Goal: Information Seeking & Learning: Learn about a topic

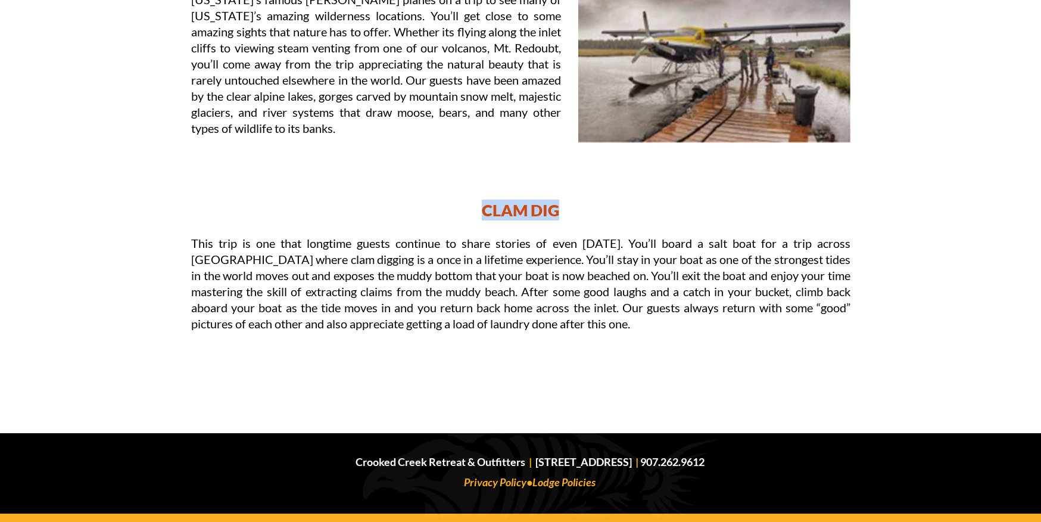
scroll to position [1367, 0]
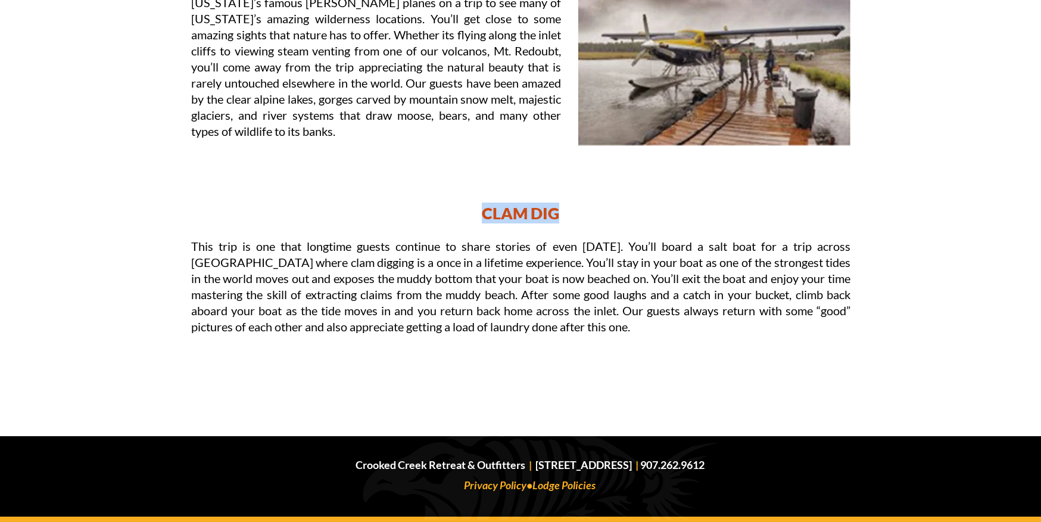
drag, startPoint x: 362, startPoint y: 40, endPoint x: 568, endPoint y: 322, distance: 349.0
copy body "Adventures and Activities For the non-fishermen in your group, the family vacat…"
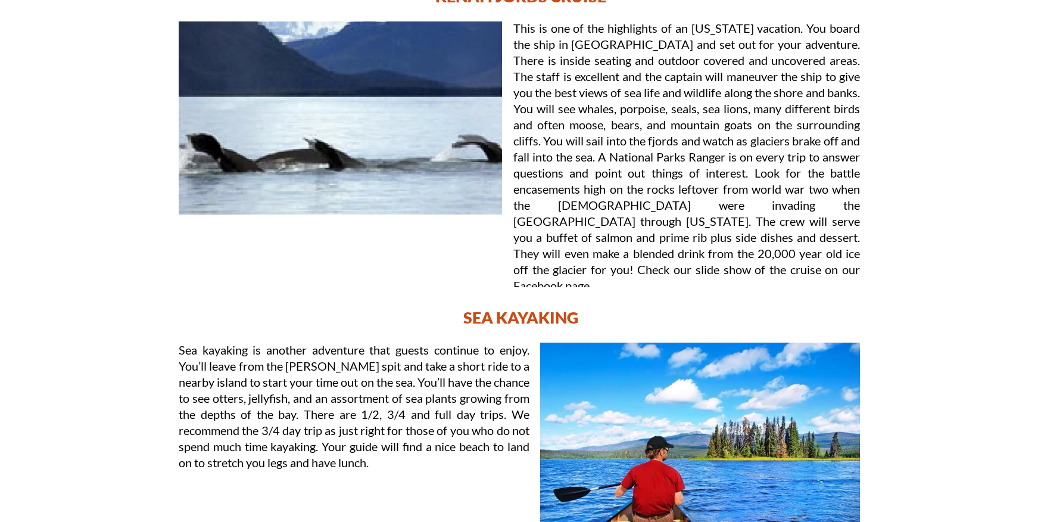
scroll to position [0, 0]
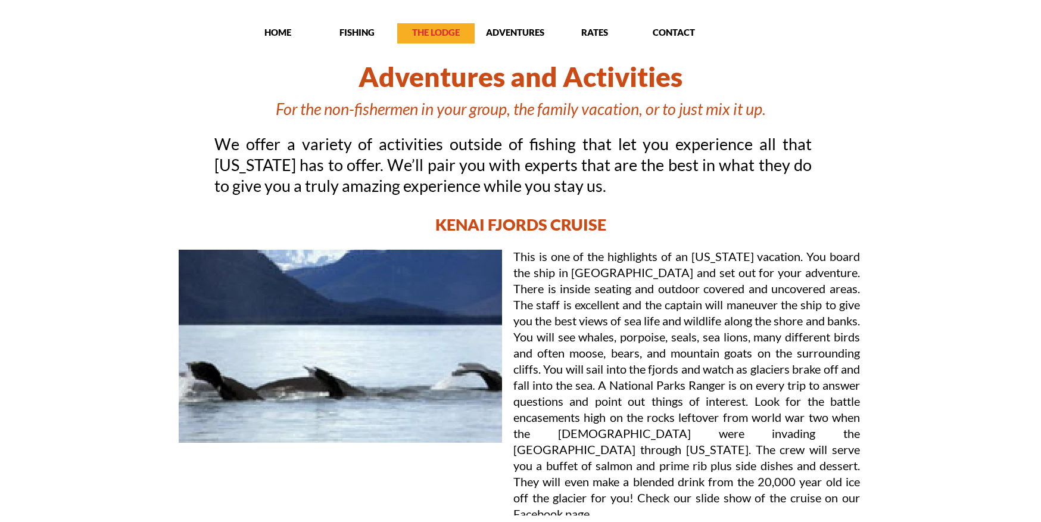
click at [441, 35] on p "THE LODGE" at bounding box center [435, 32] width 77 height 12
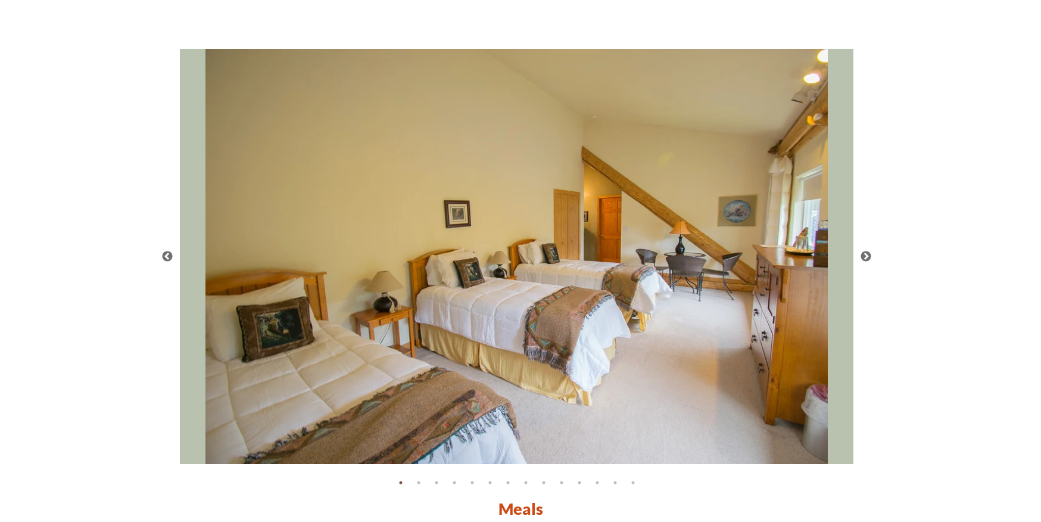
scroll to position [2072, 0]
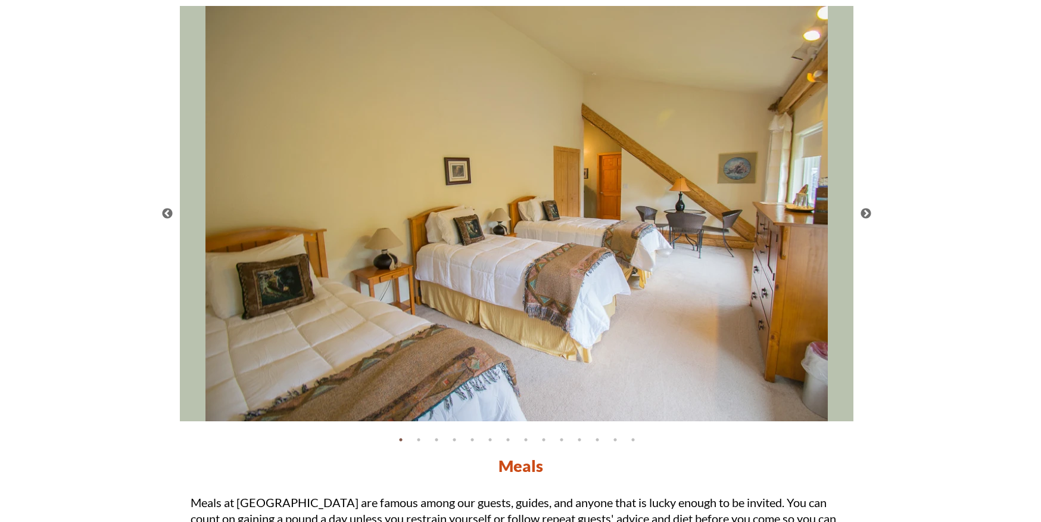
click at [868, 214] on button "Next" at bounding box center [866, 214] width 12 height 12
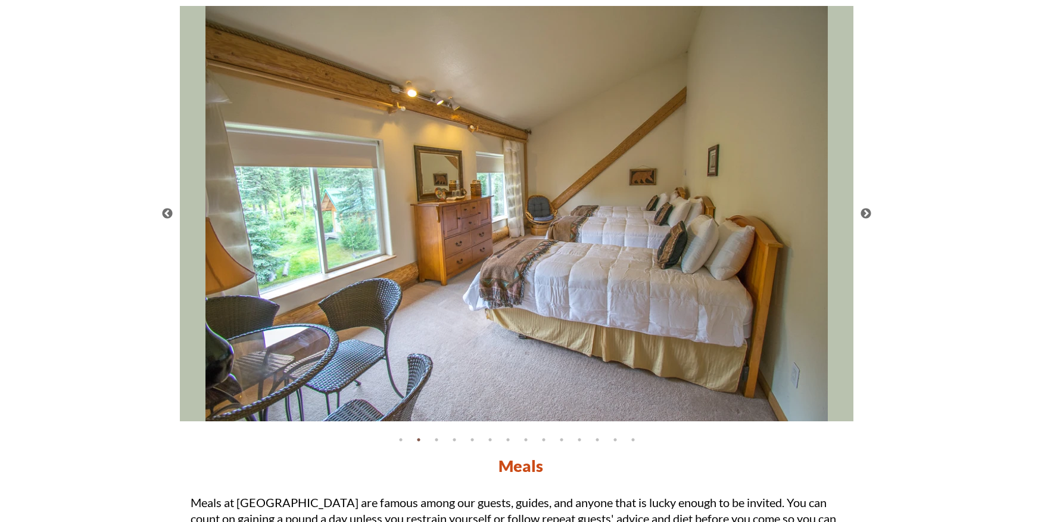
click at [865, 215] on button "Next" at bounding box center [866, 214] width 12 height 12
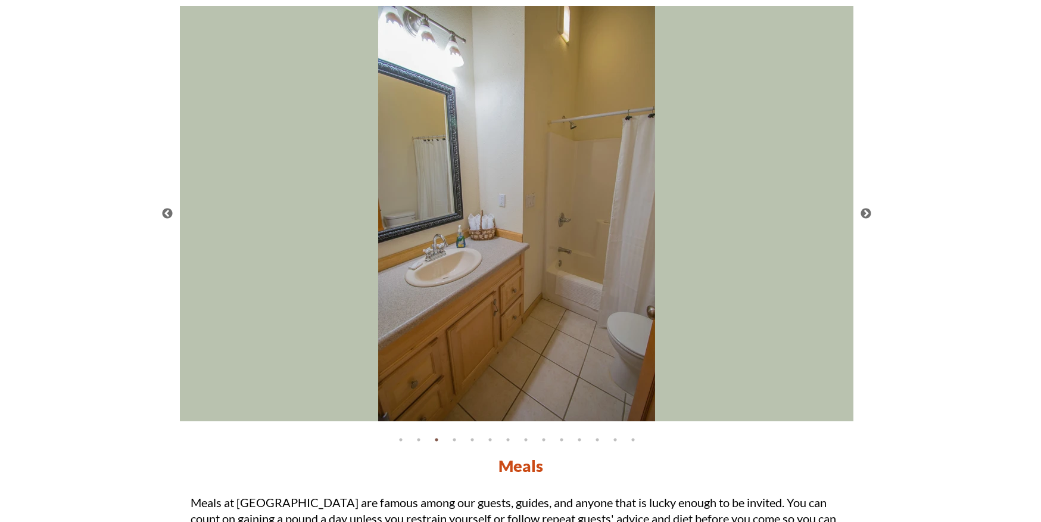
click at [865, 213] on button "Next" at bounding box center [866, 214] width 12 height 12
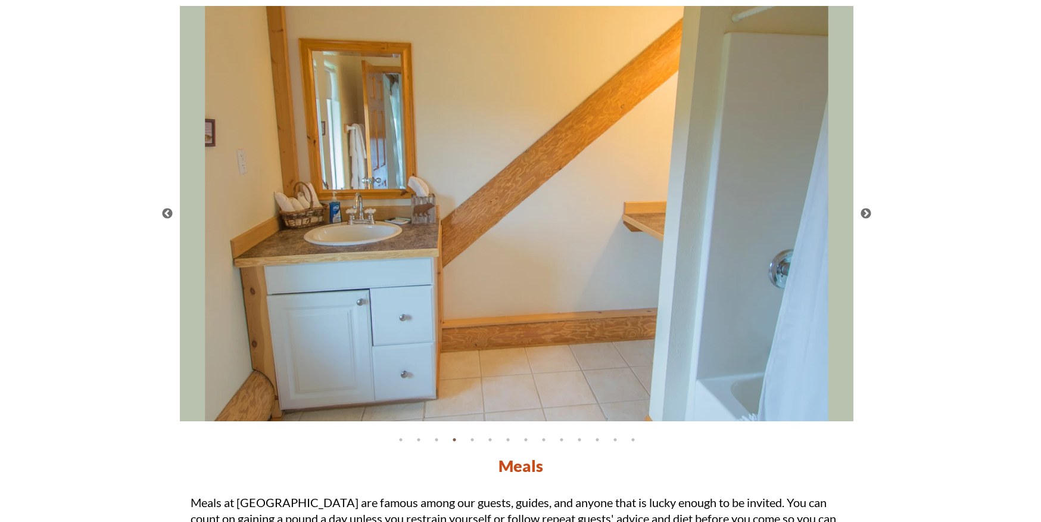
click at [865, 214] on button "Next" at bounding box center [866, 214] width 12 height 12
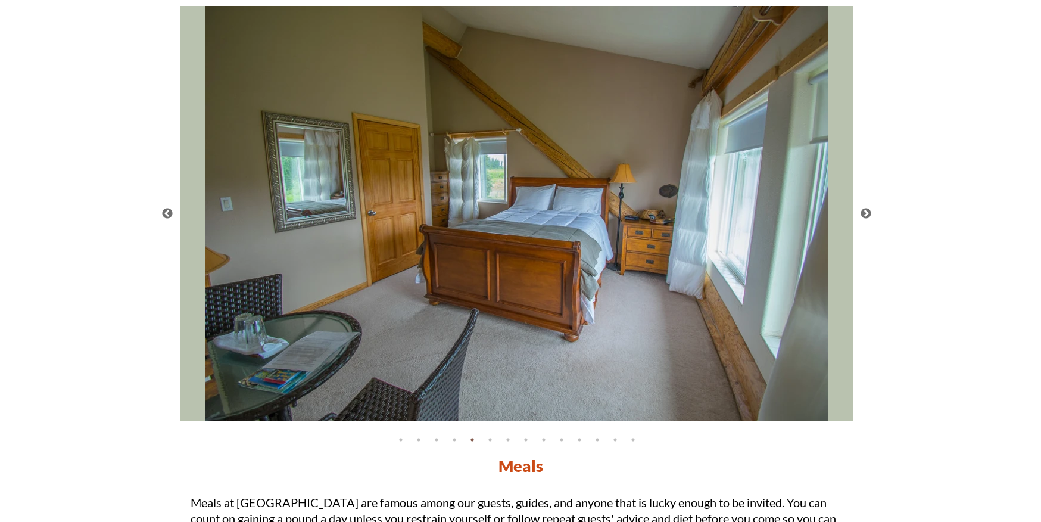
click at [868, 211] on button "Next" at bounding box center [866, 214] width 12 height 12
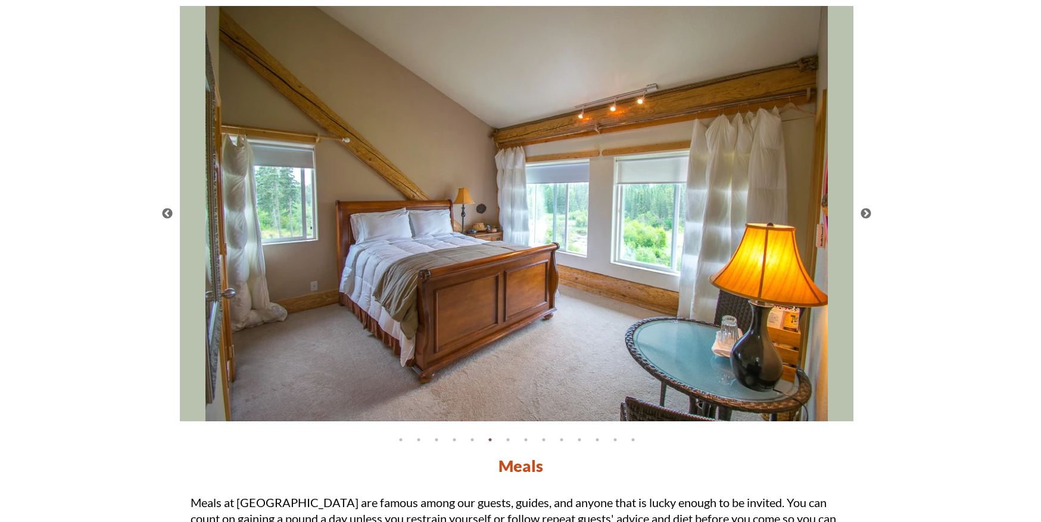
click at [866, 214] on button "Next" at bounding box center [866, 214] width 12 height 12
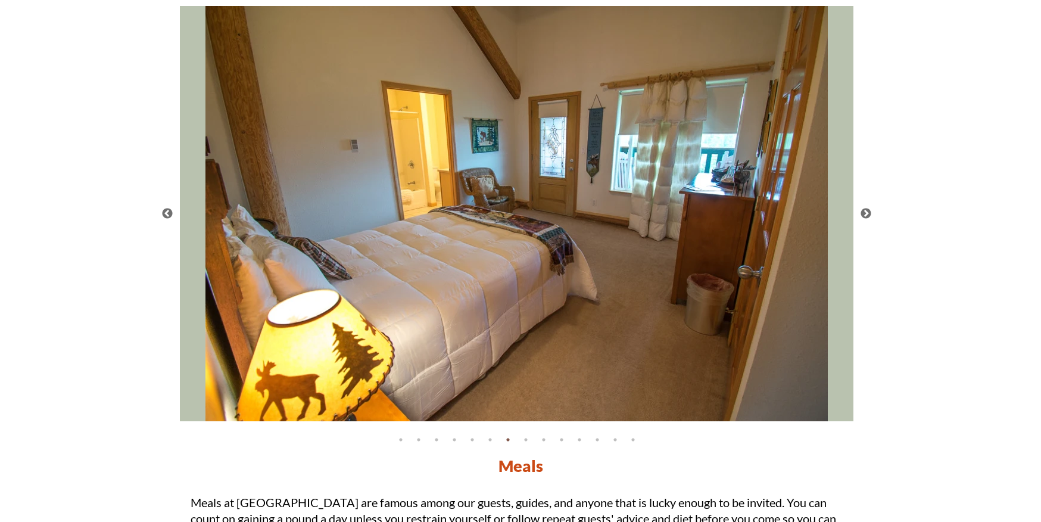
click at [870, 213] on button "Next" at bounding box center [866, 214] width 12 height 12
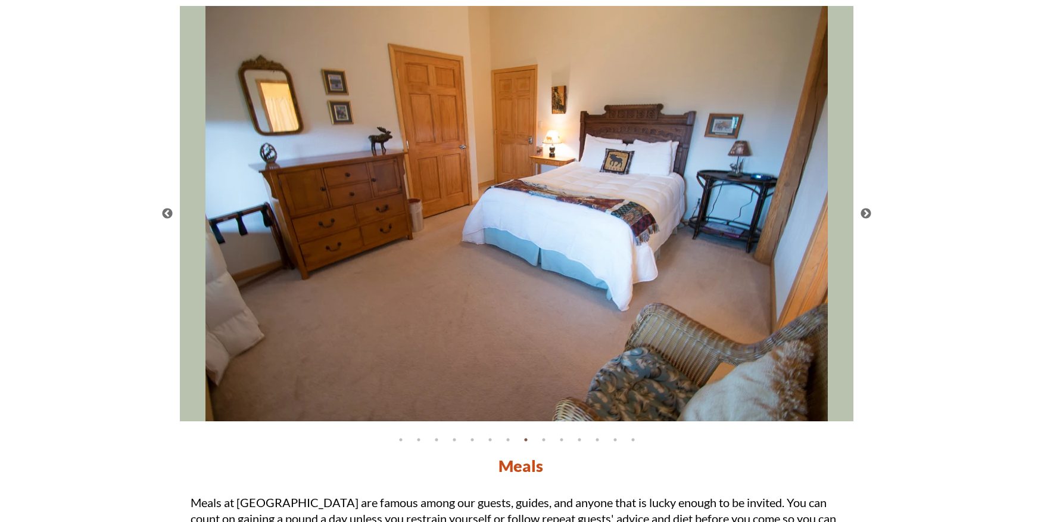
click at [869, 213] on button "Next" at bounding box center [866, 214] width 12 height 12
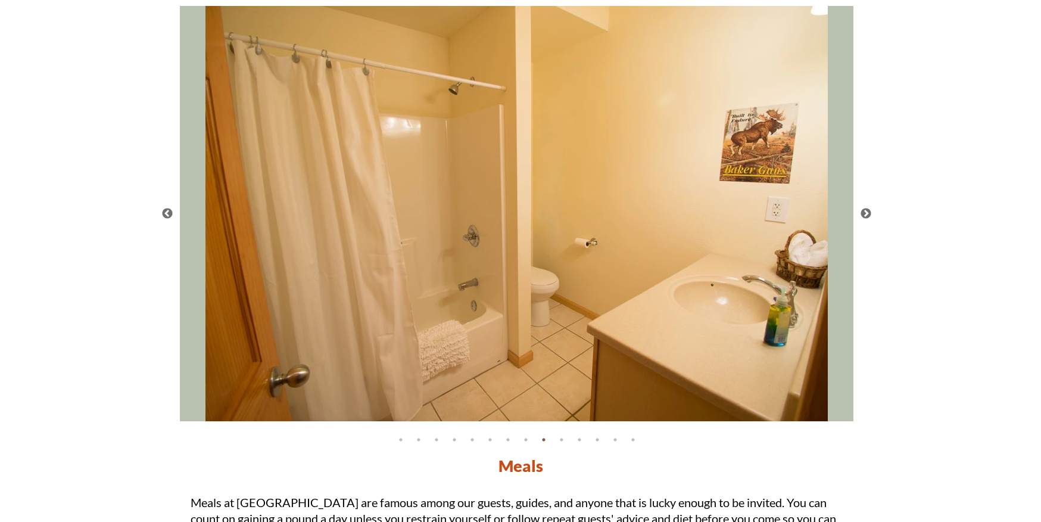
click at [863, 210] on button "Next" at bounding box center [866, 214] width 12 height 12
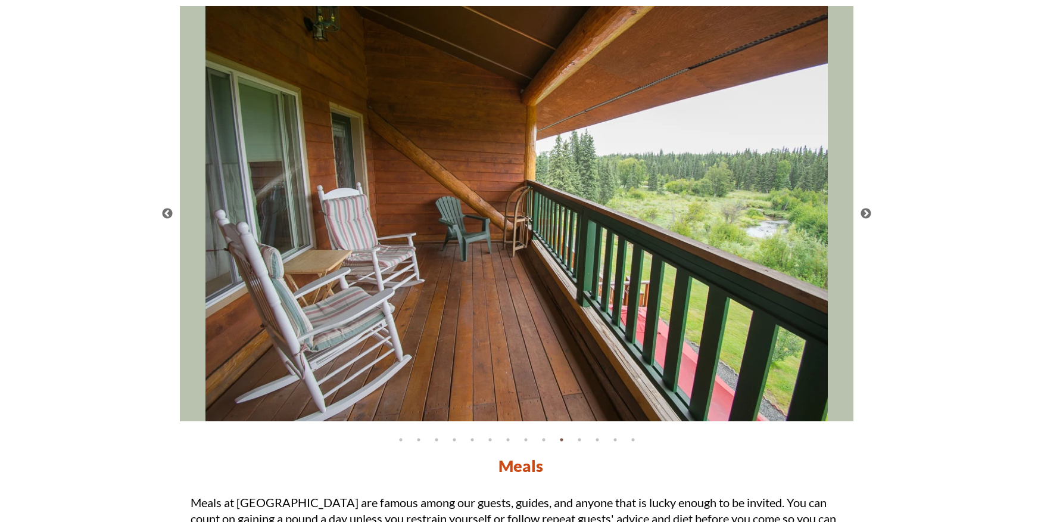
click at [868, 213] on button "Next" at bounding box center [866, 214] width 12 height 12
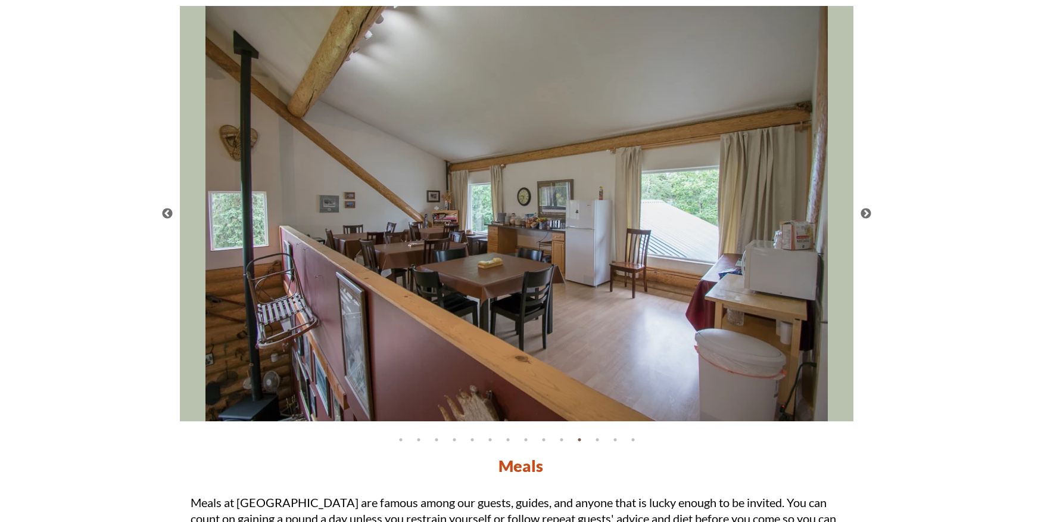
click at [868, 213] on button "Next" at bounding box center [866, 214] width 12 height 12
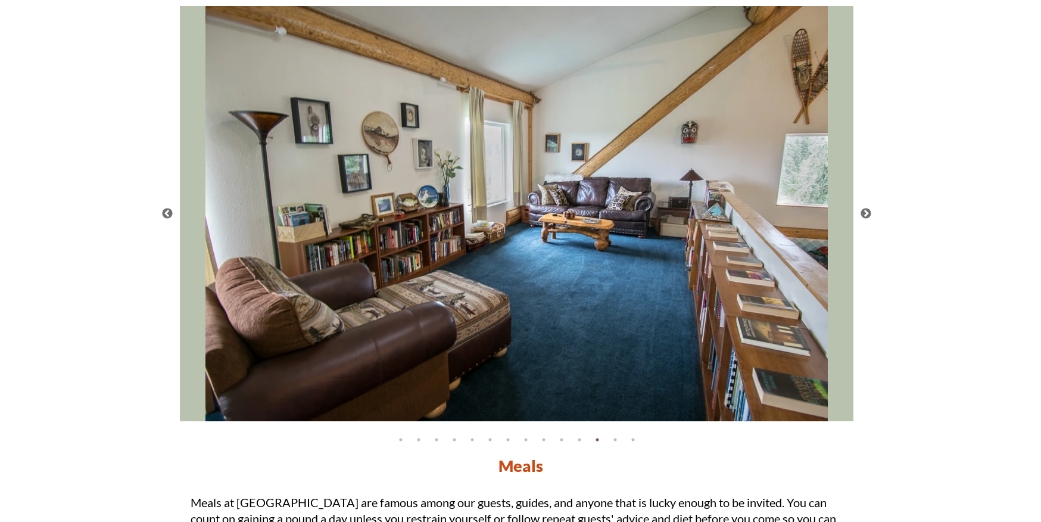
click at [869, 214] on button "Next" at bounding box center [866, 214] width 12 height 12
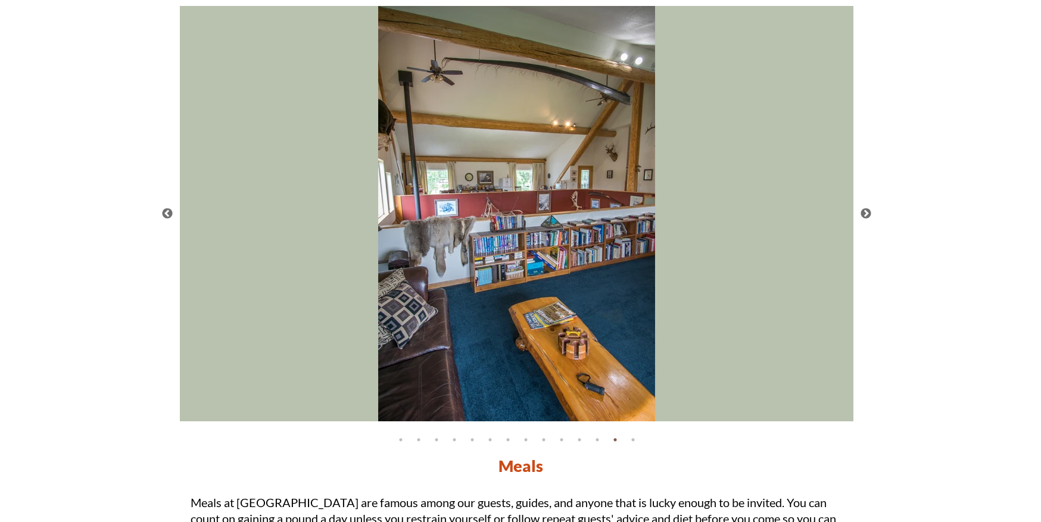
click at [868, 212] on button "Next" at bounding box center [866, 214] width 12 height 12
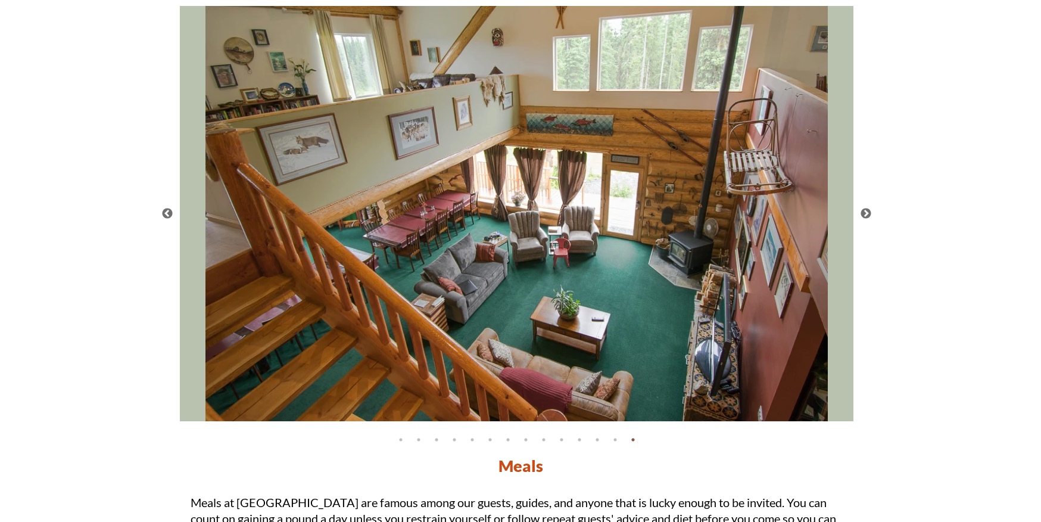
click at [868, 213] on button "Next" at bounding box center [866, 214] width 12 height 12
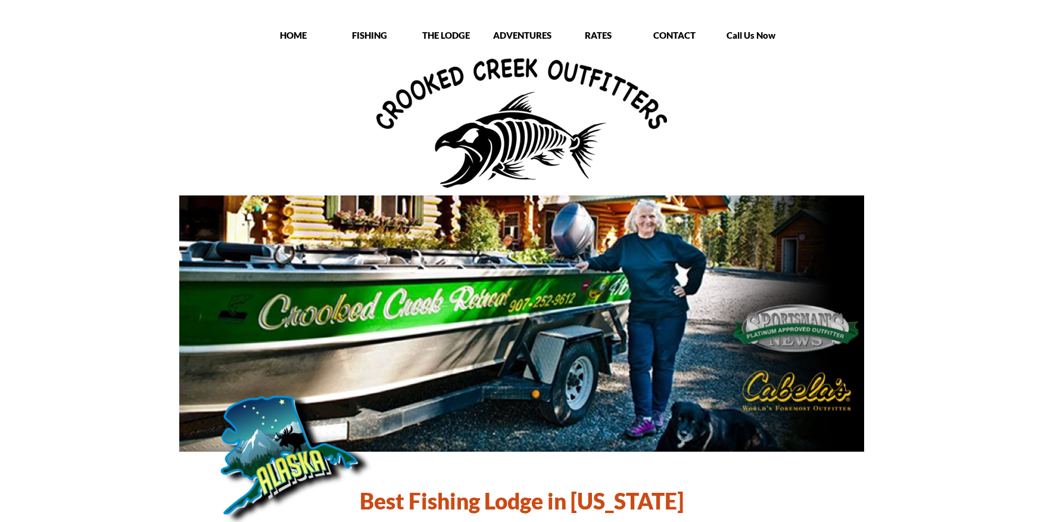
scroll to position [1, 0]
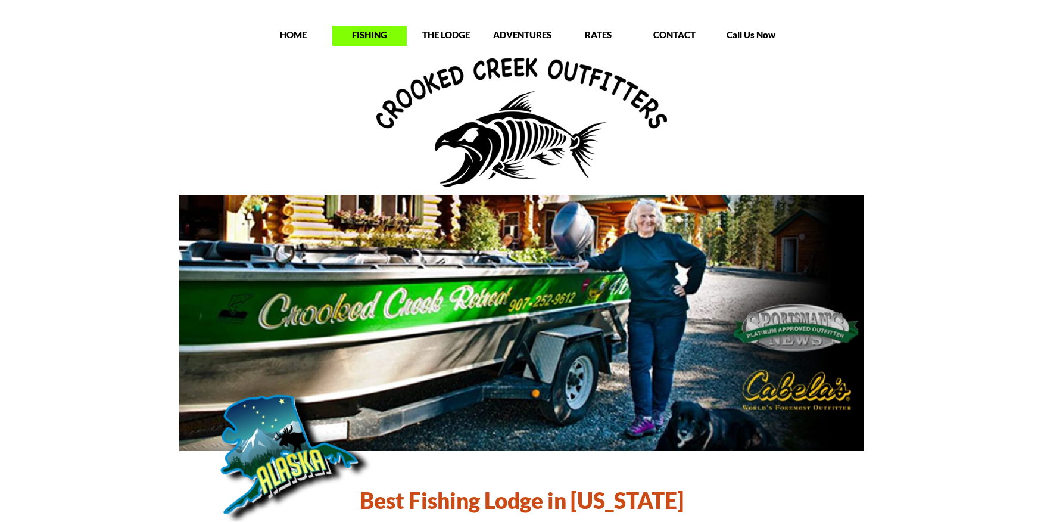
click at [375, 34] on p "FISHING" at bounding box center [369, 35] width 74 height 12
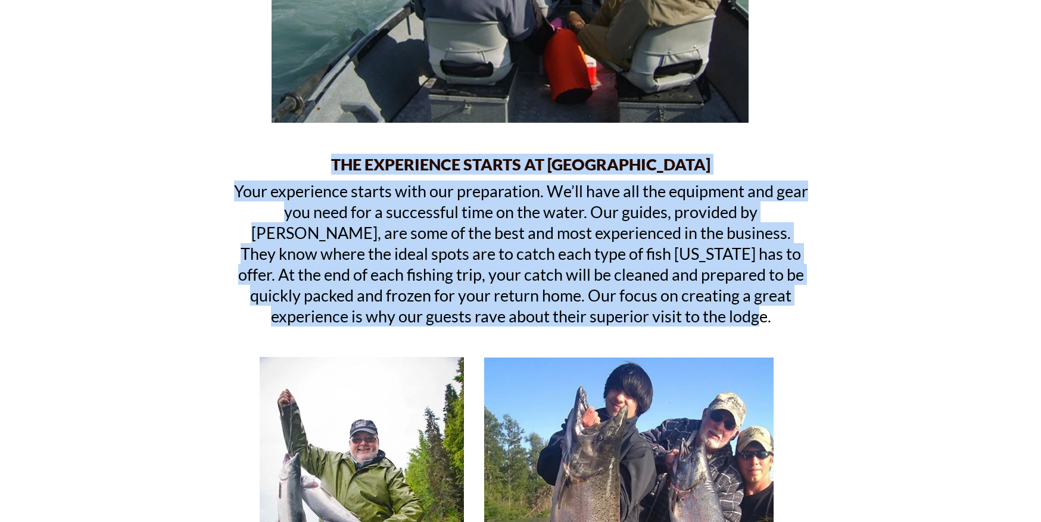
scroll to position [366, 0]
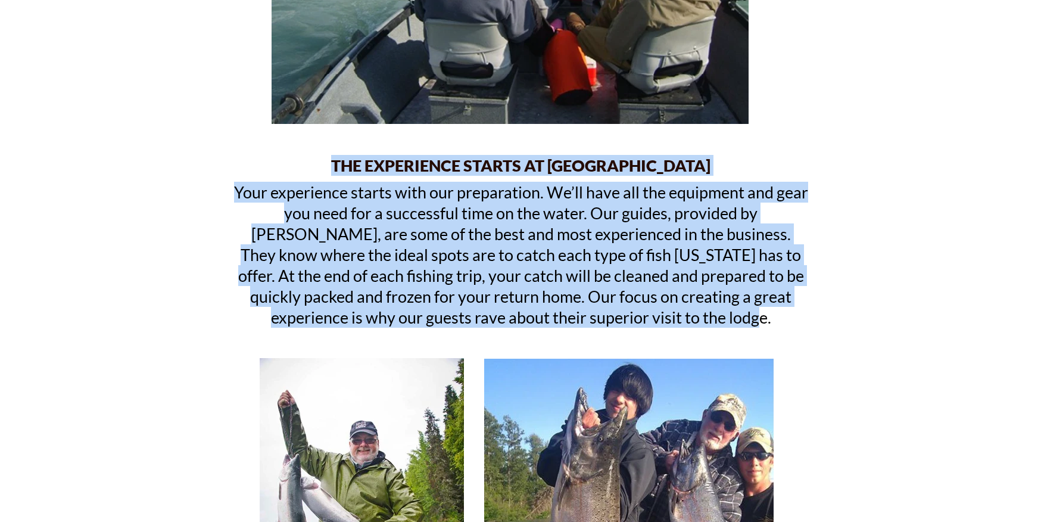
drag, startPoint x: 348, startPoint y: 160, endPoint x: 715, endPoint y: 328, distance: 404.2
click at [715, 178] on div "THE EXPERIENCE STARTS AT CROOKED CREEK" at bounding box center [520, 166] width 715 height 23
copy div "THE EXPERIENCE STARTS AT CROOKED CREEK Your experience starts with our preparat…"
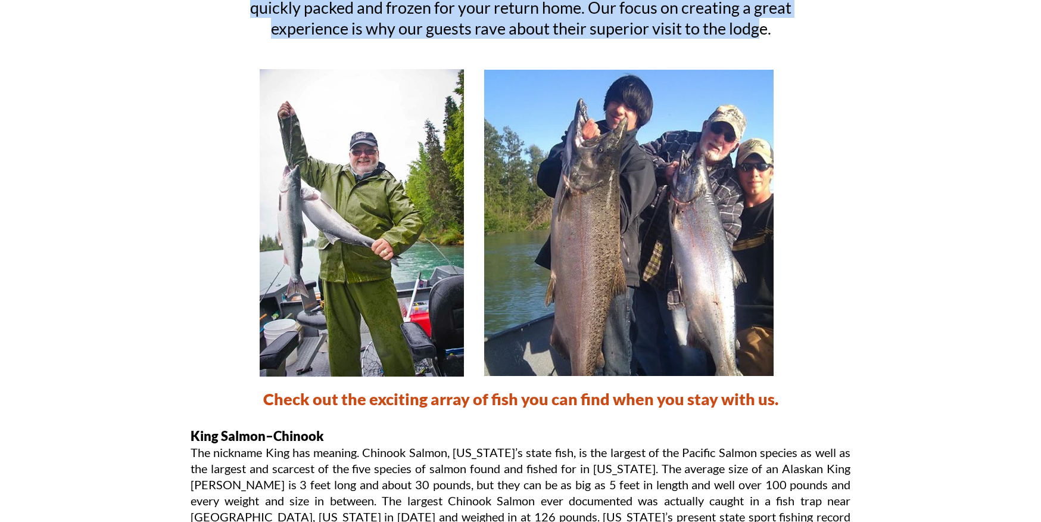
scroll to position [934, 0]
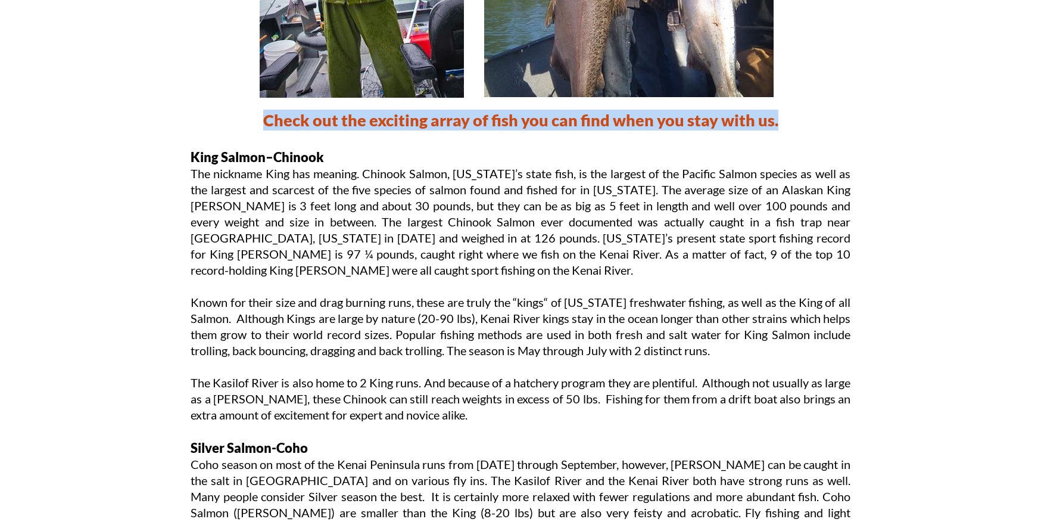
drag, startPoint x: 266, startPoint y: 117, endPoint x: 792, endPoint y: 141, distance: 526.4
click at [792, 141] on div "Check out the exciting array of fish you can find when you stay with us." at bounding box center [520, 138] width 715 height 56
copy h2 "Check out the exciting array of fish you can find when you stay with us."
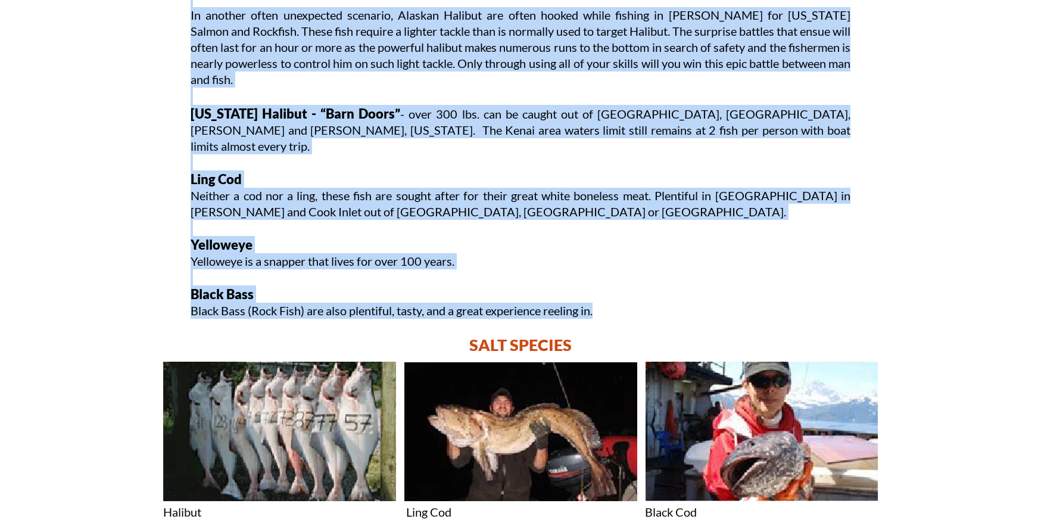
scroll to position [2199, 0]
drag, startPoint x: 191, startPoint y: 155, endPoint x: 614, endPoint y: 295, distance: 445.4
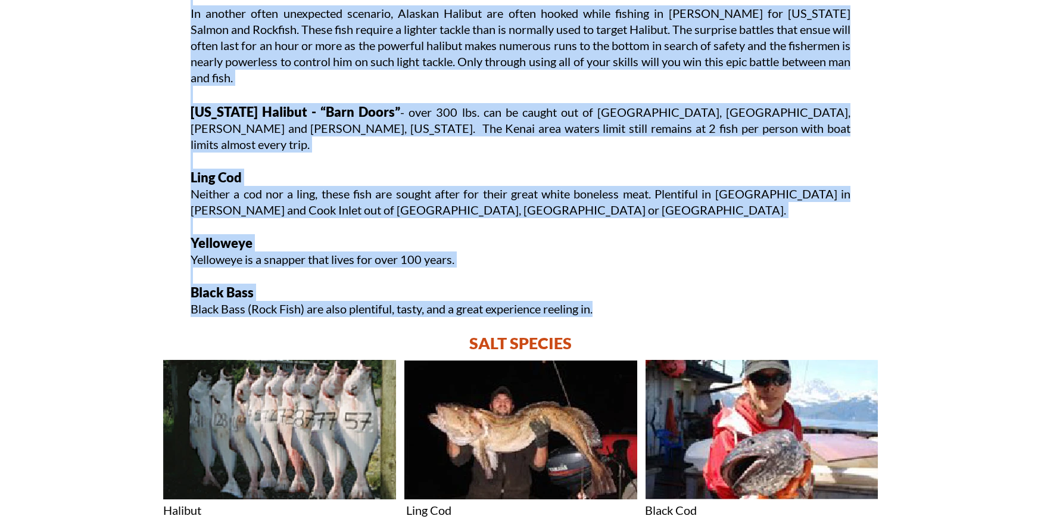
copy div "King Salmon–Chinook The nickname King has meaning. Chinook Salmon, Alaska’s sta…"
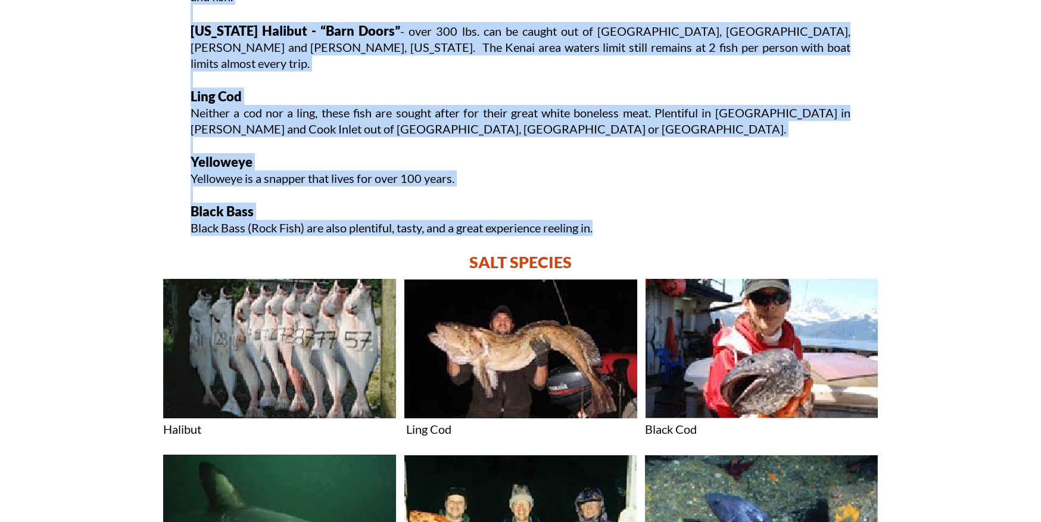
scroll to position [2268, 0]
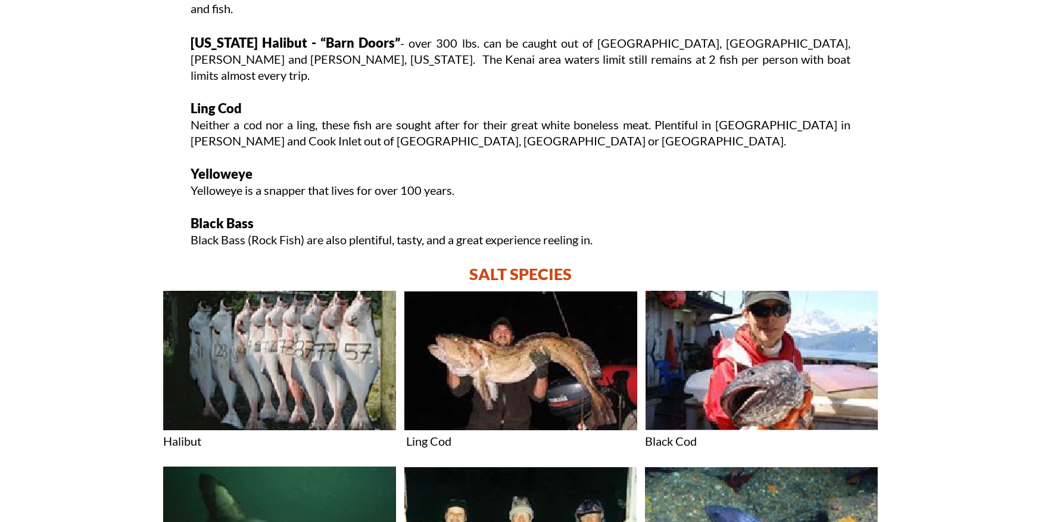
click at [538, 270] on p "SALT SPECIES" at bounding box center [520, 273] width 715 height 21
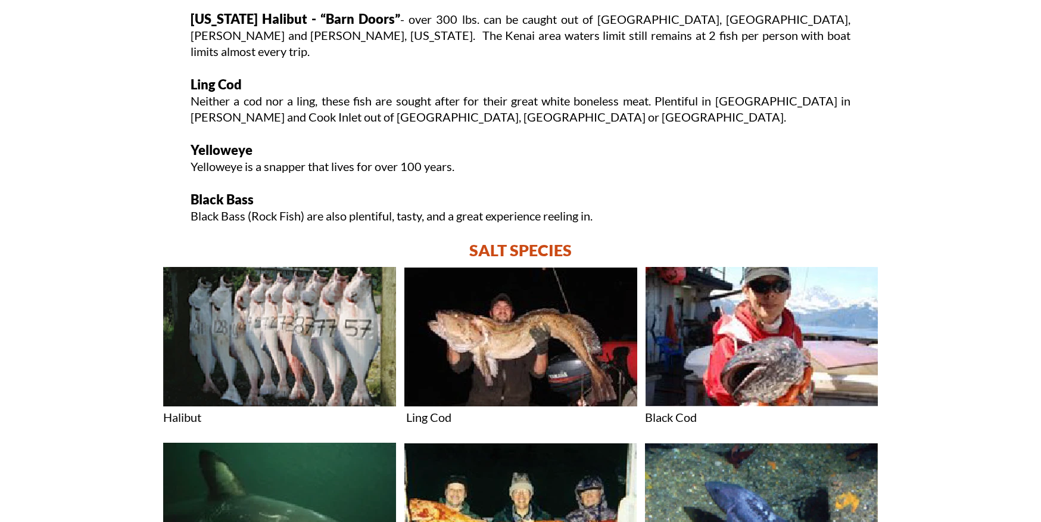
scroll to position [2300, 0]
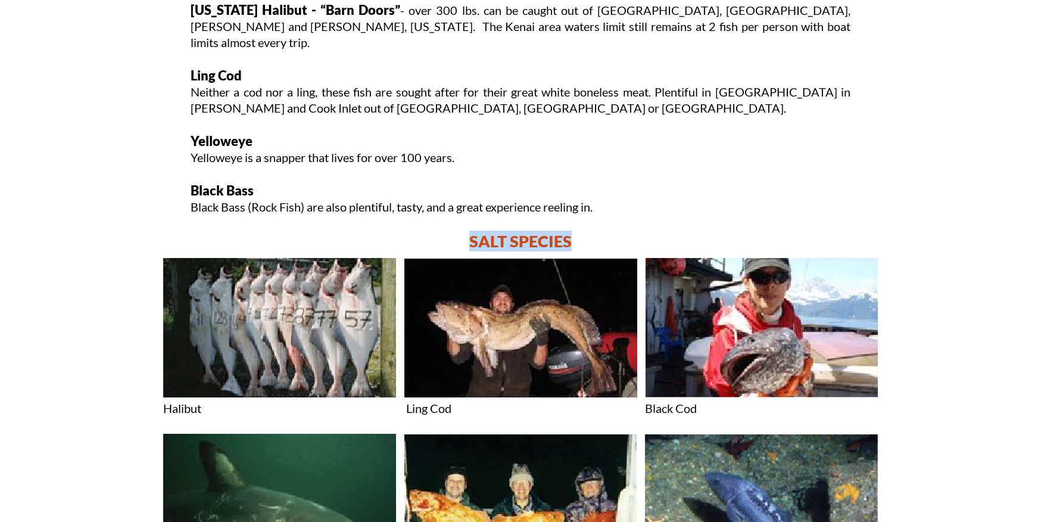
drag, startPoint x: 473, startPoint y: 239, endPoint x: 596, endPoint y: 243, distance: 122.7
click at [596, 243] on p "SALT SPECIES" at bounding box center [520, 240] width 715 height 21
copy p "SALT SPECIES"
click at [338, 336] on img at bounding box center [280, 327] width 234 height 141
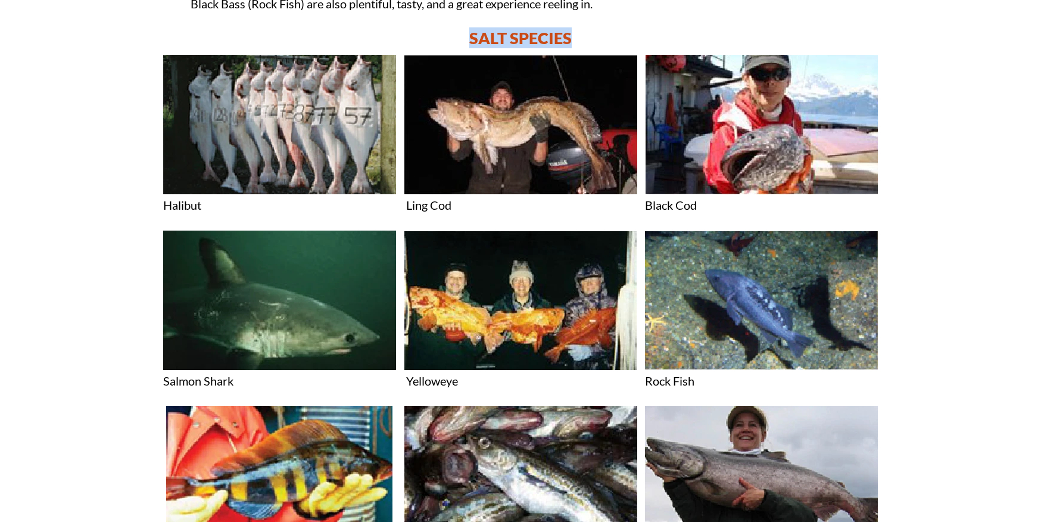
scroll to position [2502, 0]
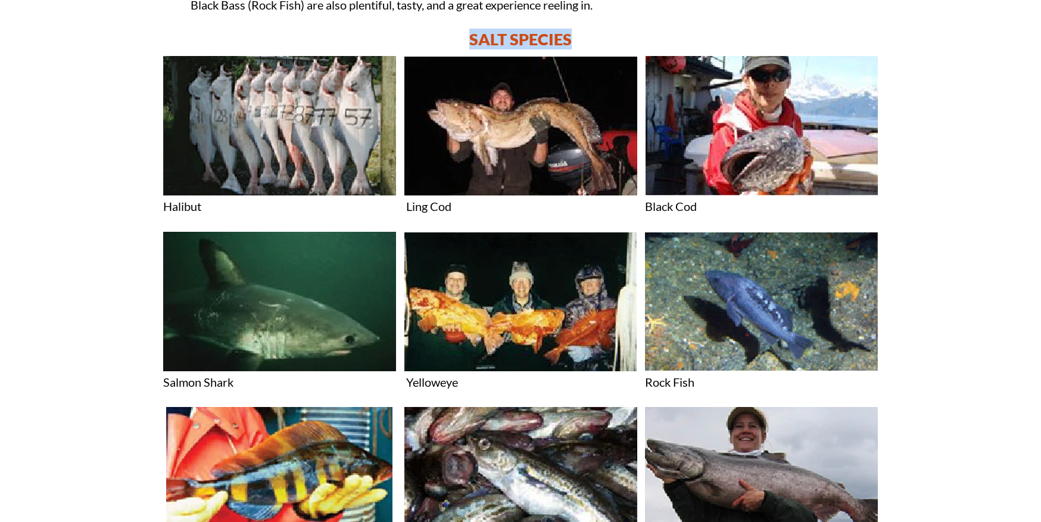
click at [776, 159] on img at bounding box center [761, 125] width 233 height 141
click at [278, 274] on img at bounding box center [280, 301] width 234 height 141
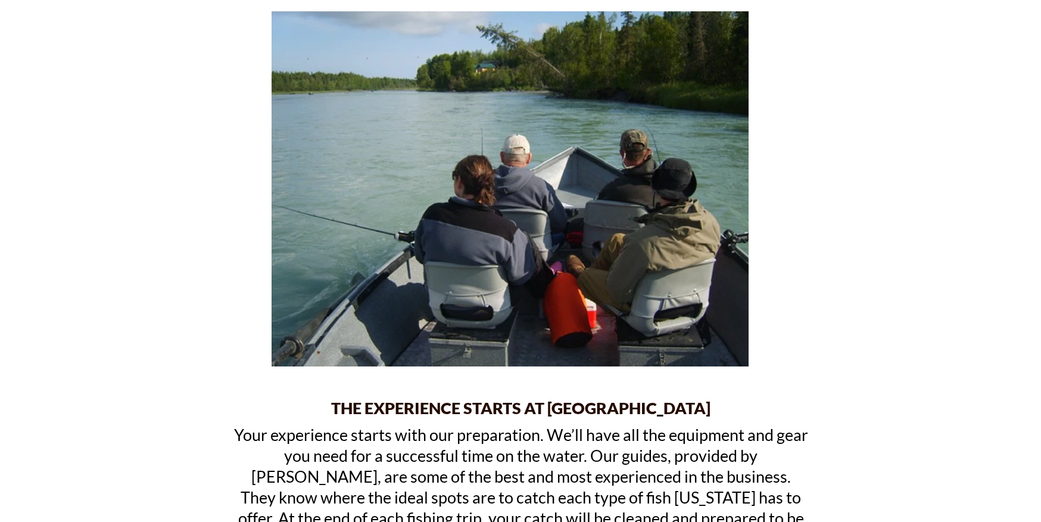
scroll to position [0, 0]
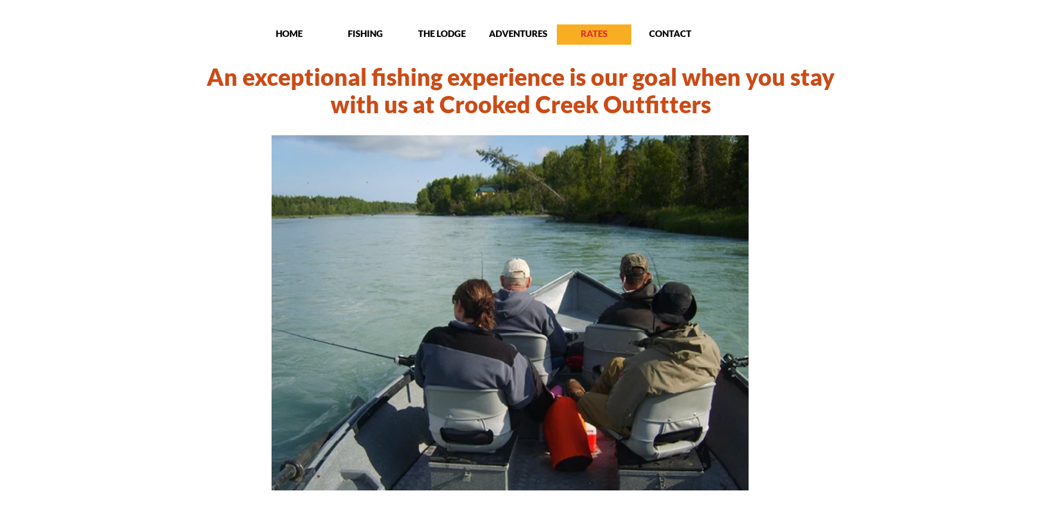
click at [595, 35] on p "RATES" at bounding box center [594, 33] width 74 height 12
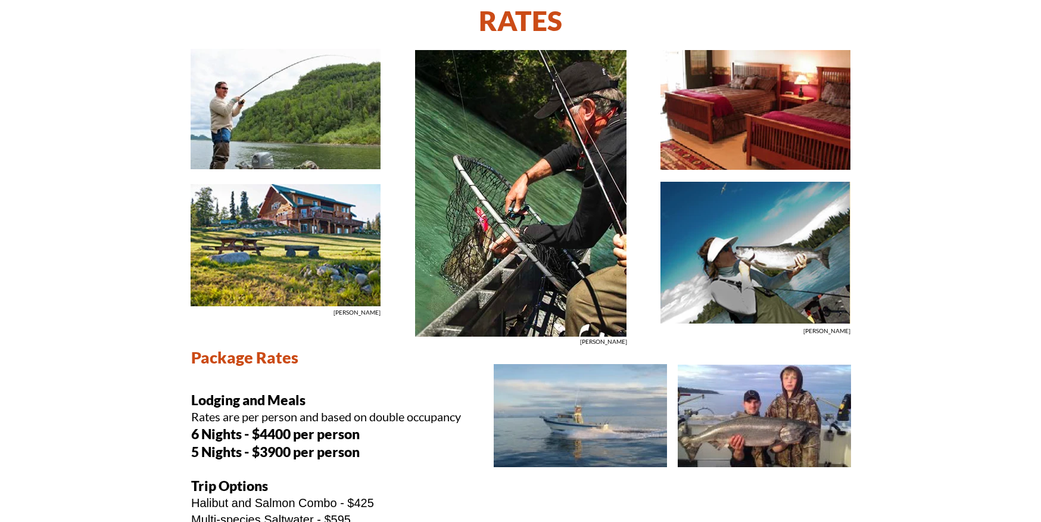
scroll to position [57, 0]
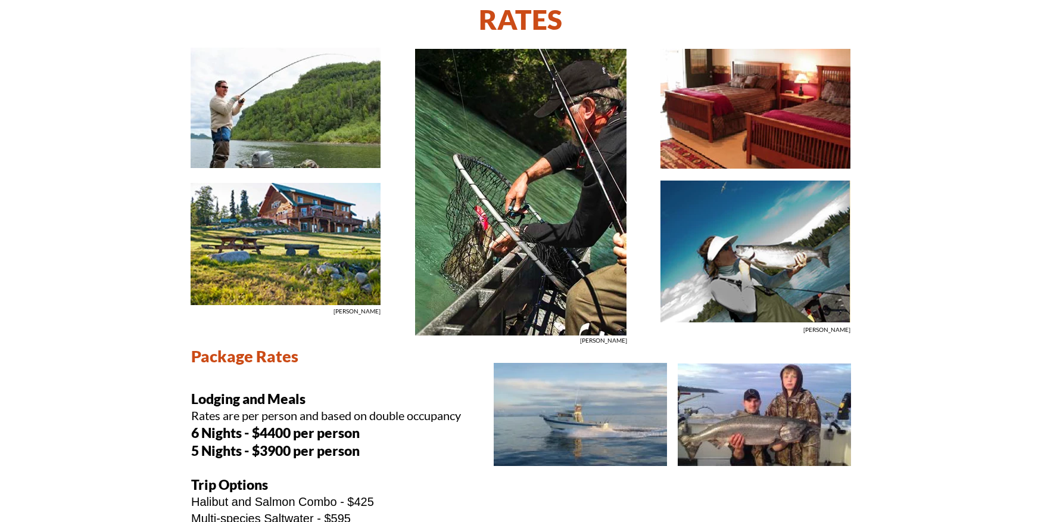
click at [759, 109] on img at bounding box center [755, 108] width 191 height 121
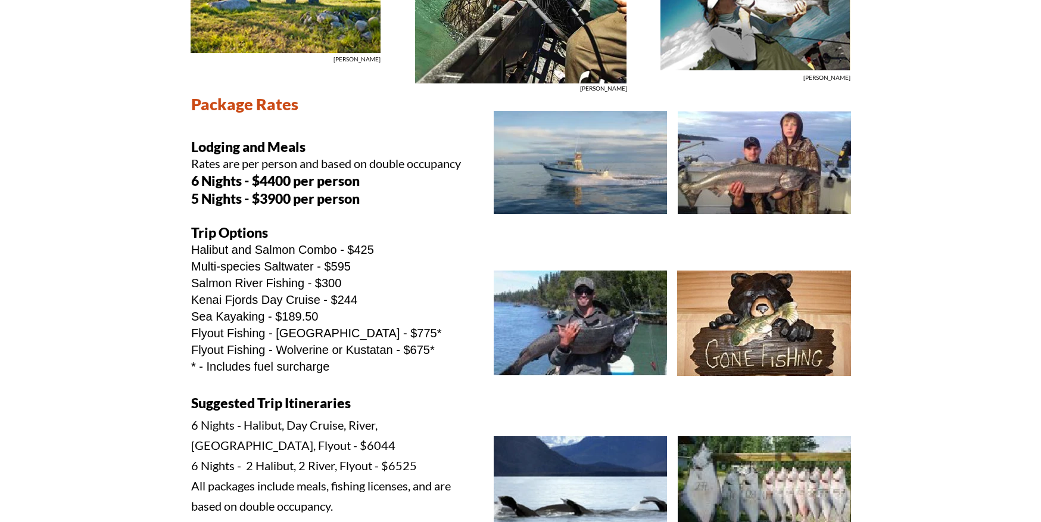
scroll to position [310, 0]
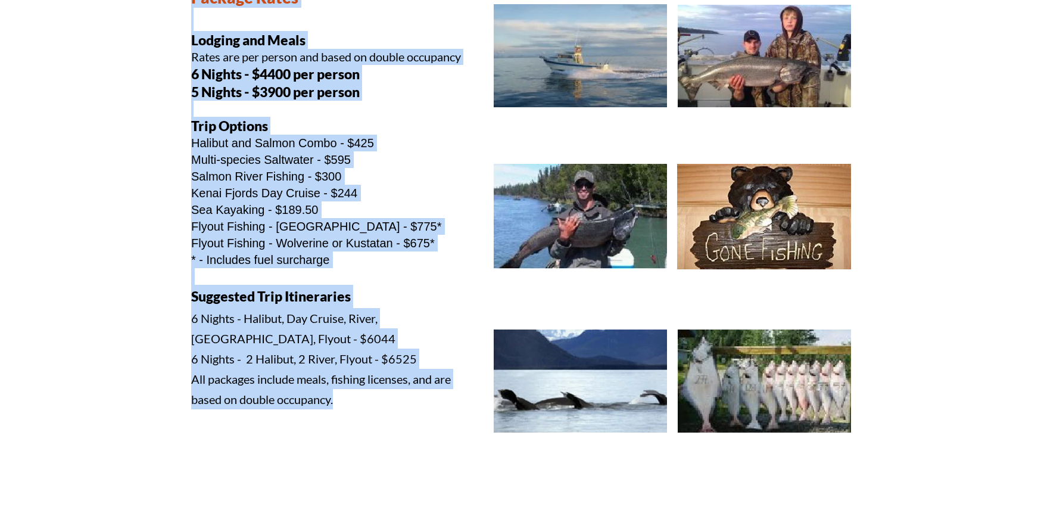
drag, startPoint x: 194, startPoint y: 101, endPoint x: 345, endPoint y: 403, distance: 337.4
click at [345, 403] on div "Package Rates Lodging and Meals Rates are per person and based on double occupa…" at bounding box center [328, 237] width 275 height 500
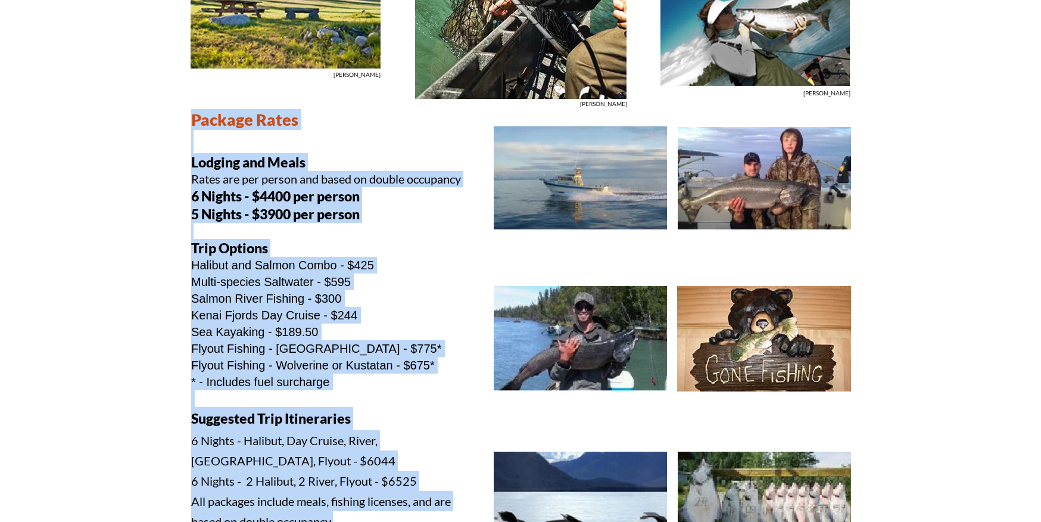
scroll to position [0, 0]
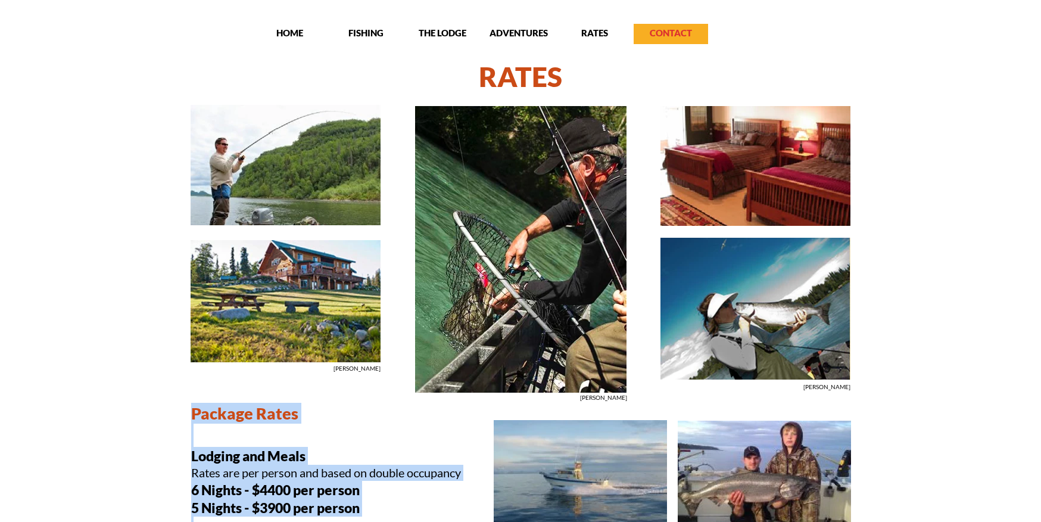
click at [682, 35] on p "CONTACT" at bounding box center [671, 33] width 74 height 12
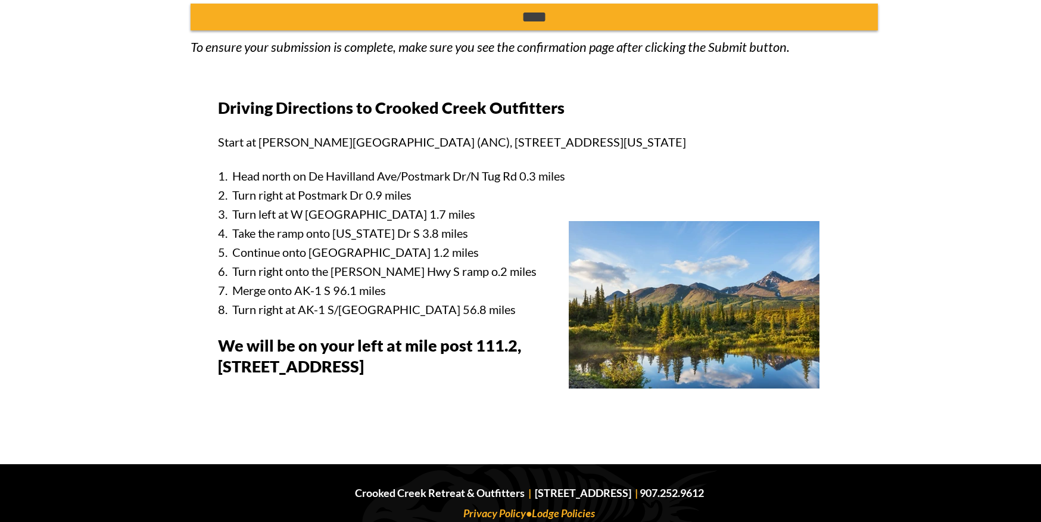
scroll to position [852, 0]
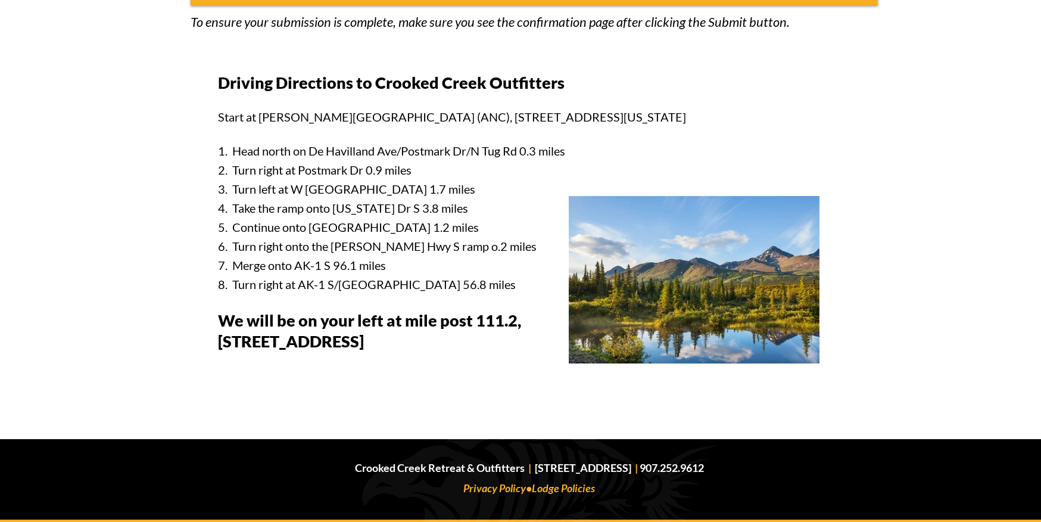
drag, startPoint x: 220, startPoint y: 82, endPoint x: 450, endPoint y: 344, distance: 348.6
click at [450, 344] on div "Driving Directions to Crooked Creek Outfitters Start at [PERSON_NAME][GEOGRAPHI…" at bounding box center [548, 219] width 660 height 295
copy div "Driving Directions to Crooked Creek Outfitters Start at [PERSON_NAME][GEOGRAPHI…"
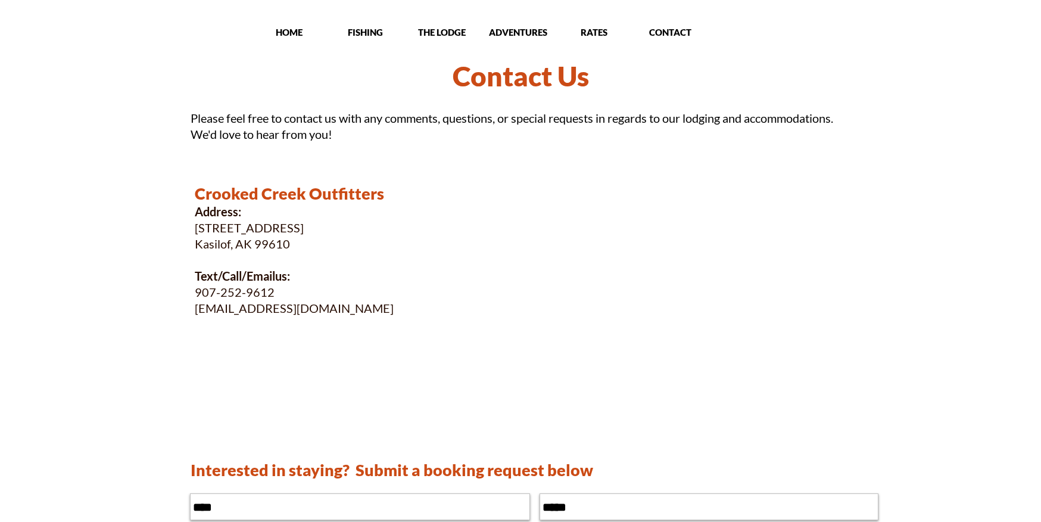
scroll to position [0, 0]
click at [291, 27] on p "HOME" at bounding box center [289, 33] width 74 height 12
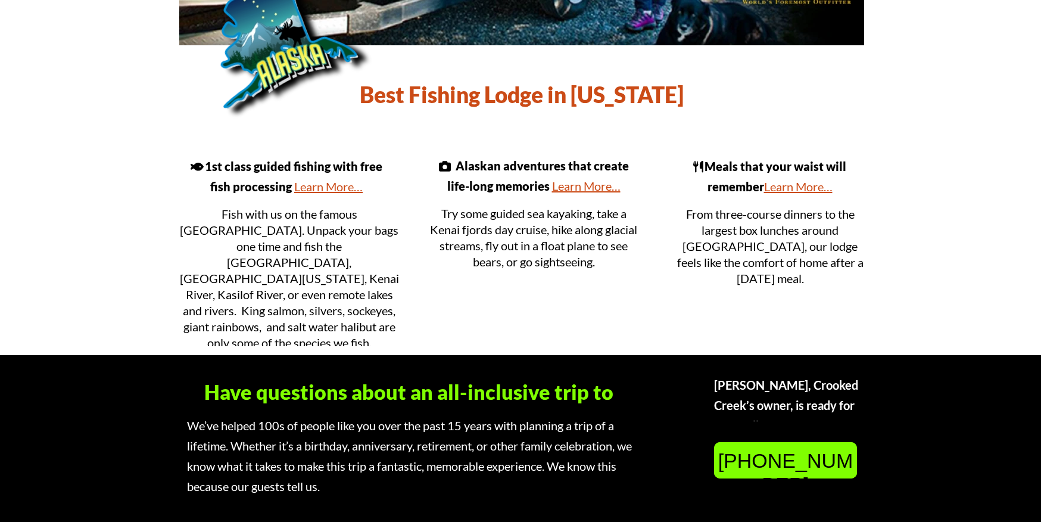
scroll to position [407, 0]
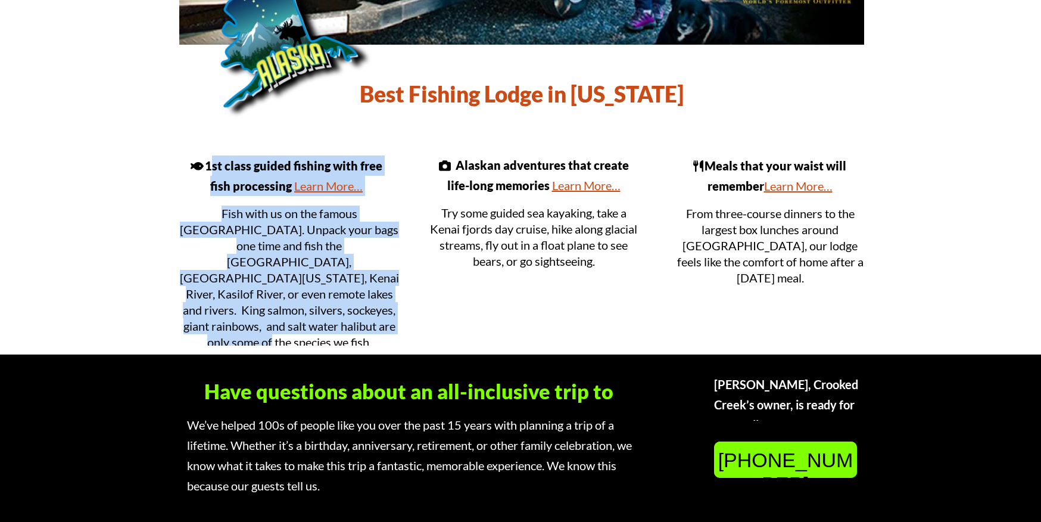
drag, startPoint x: 199, startPoint y: 164, endPoint x: 405, endPoint y: 306, distance: 249.6
click at [394, 205] on div "Fish 1st class guided fishing with free fish processing Learn More…" at bounding box center [286, 180] width 214 height 50
copy div "st class guided fishing with free fish processing Learn More… Fish with us on t…"
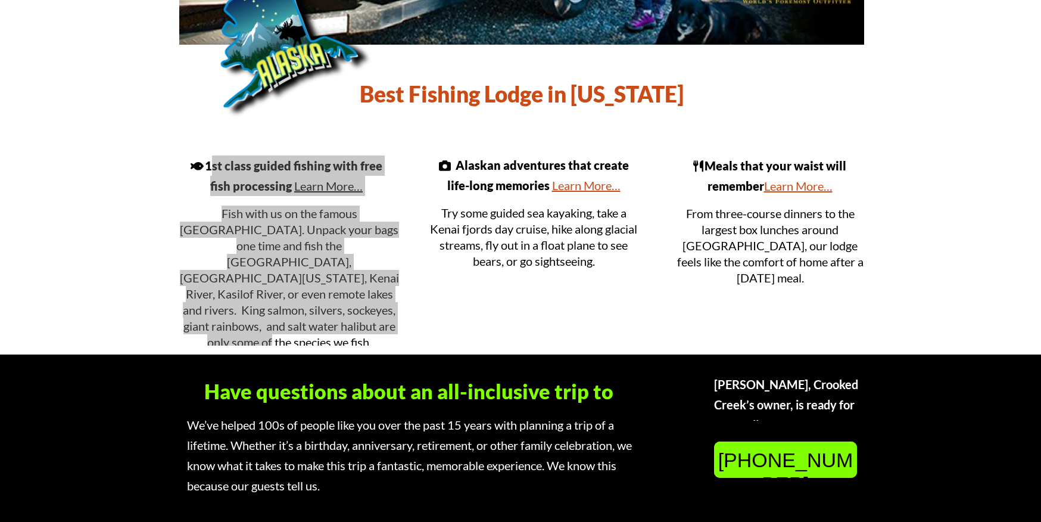
scroll to position [405, 0]
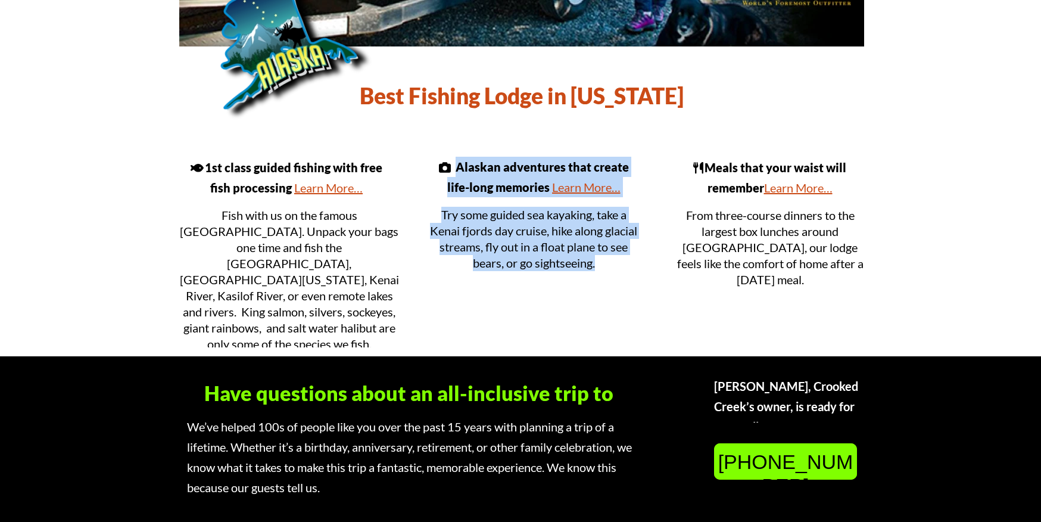
drag, startPoint x: 461, startPoint y: 167, endPoint x: 603, endPoint y: 275, distance: 178.2
click at [603, 217] on div "Camera Alaskan adventures that create life-long memories Learn More…" at bounding box center [533, 187] width 211 height 61
copy div "Alaskan adventures that create life-long memories Learn More… Try some guided s…"
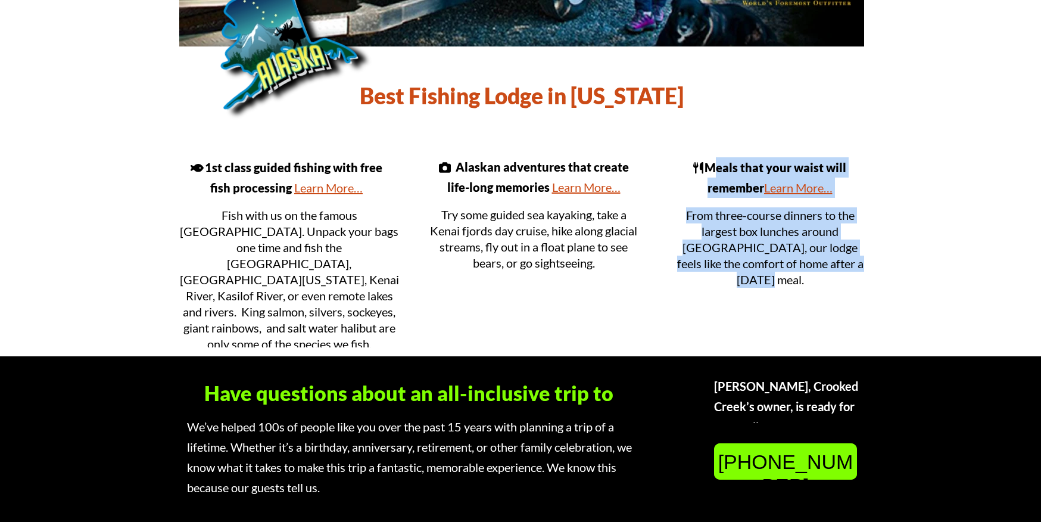
drag, startPoint x: 707, startPoint y: 164, endPoint x: 855, endPoint y: 269, distance: 180.8
click at [855, 207] on div "Utensils Meals that your waist will remember Learn More…" at bounding box center [770, 182] width 188 height 50
copy div "Meals that your waist will remember Learn More… From three-course dinners to th…"
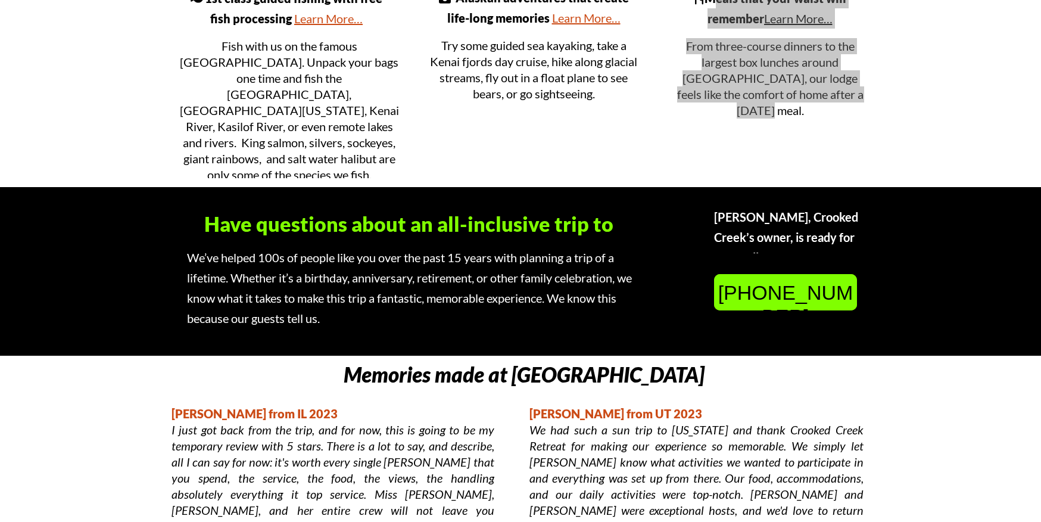
scroll to position [697, 0]
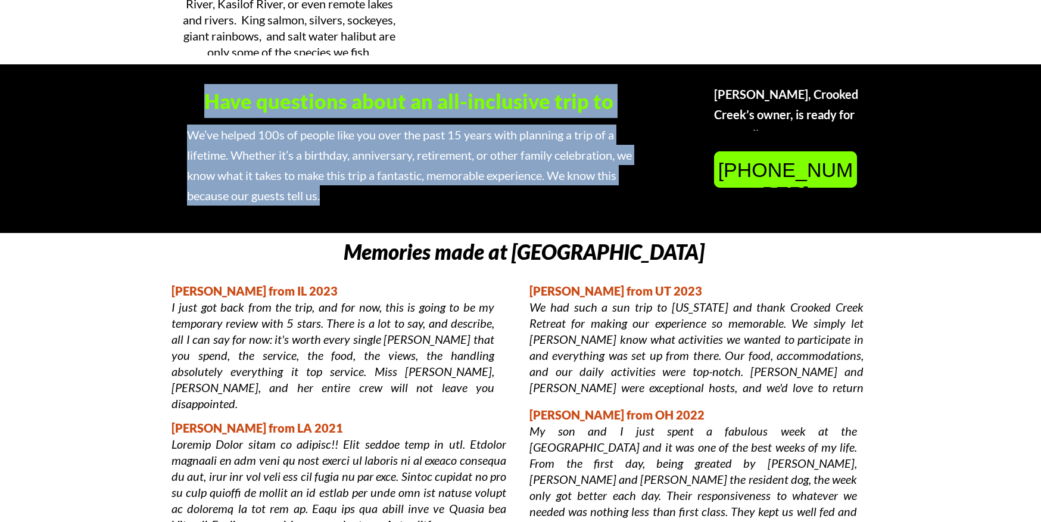
drag, startPoint x: 170, startPoint y: 99, endPoint x: 622, endPoint y: 190, distance: 461.0
click at [622, 120] on div "Have questions about an all-inclusive trip to [US_STATE]?" at bounding box center [409, 102] width 481 height 36
copy div "Have questions about an all-inclusive trip to [US_STATE]? We’ve helped 100s of …"
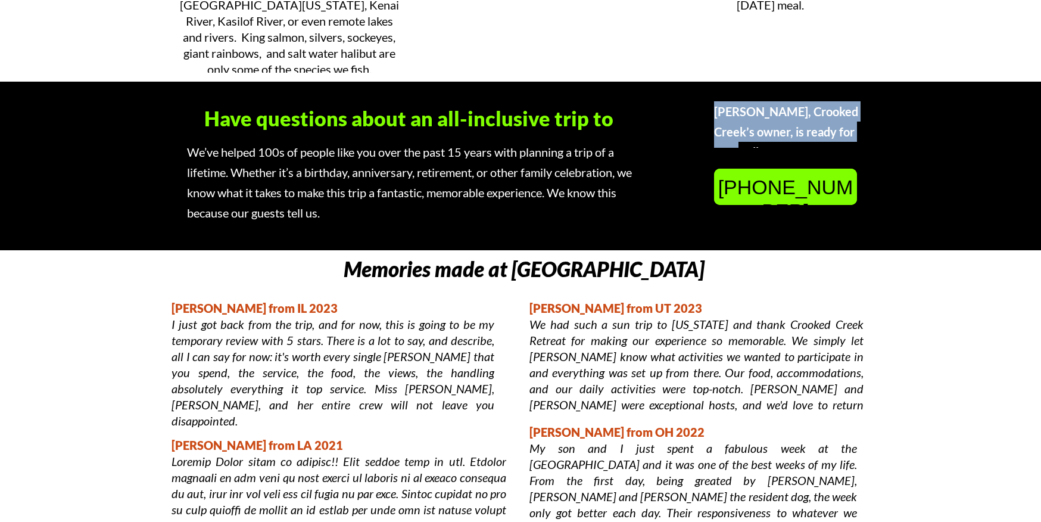
scroll to position [679, 0]
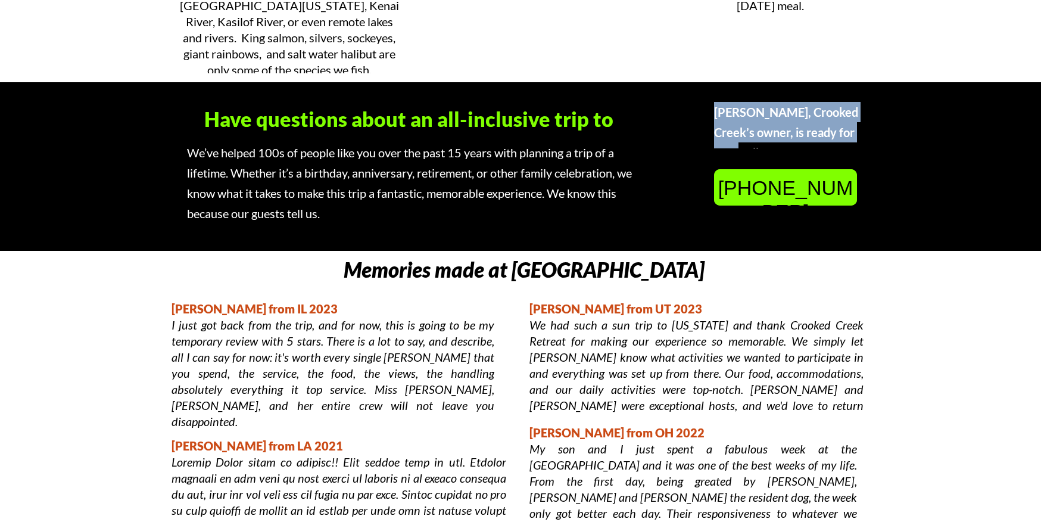
drag, startPoint x: 716, startPoint y: 96, endPoint x: 865, endPoint y: 136, distance: 154.1
click at [865, 136] on p "[PERSON_NAME], Crooked Creek’s owner, is ready for your call." at bounding box center [792, 132] width 156 height 61
copy p "[PERSON_NAME], Crooked Creek’s owner, is ready for your call."
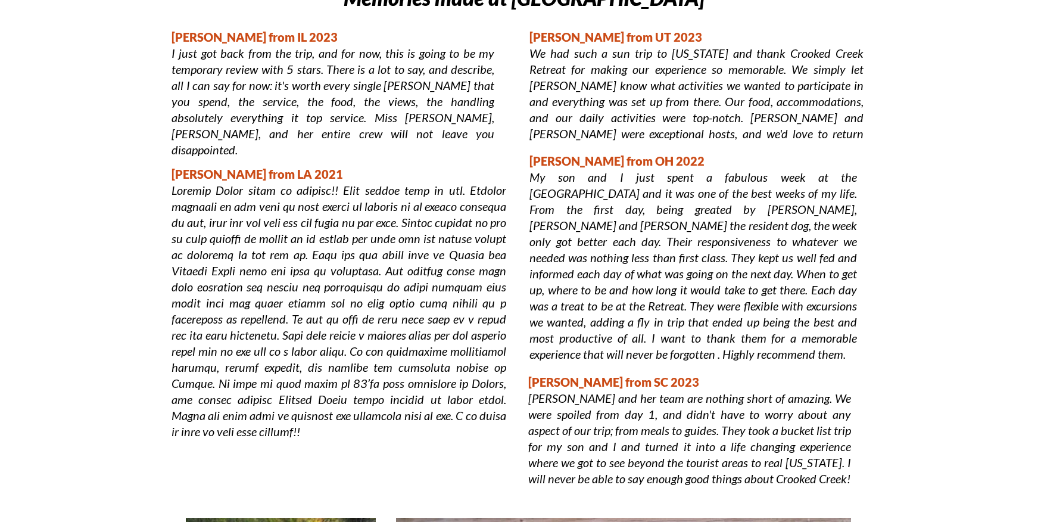
scroll to position [931, 0]
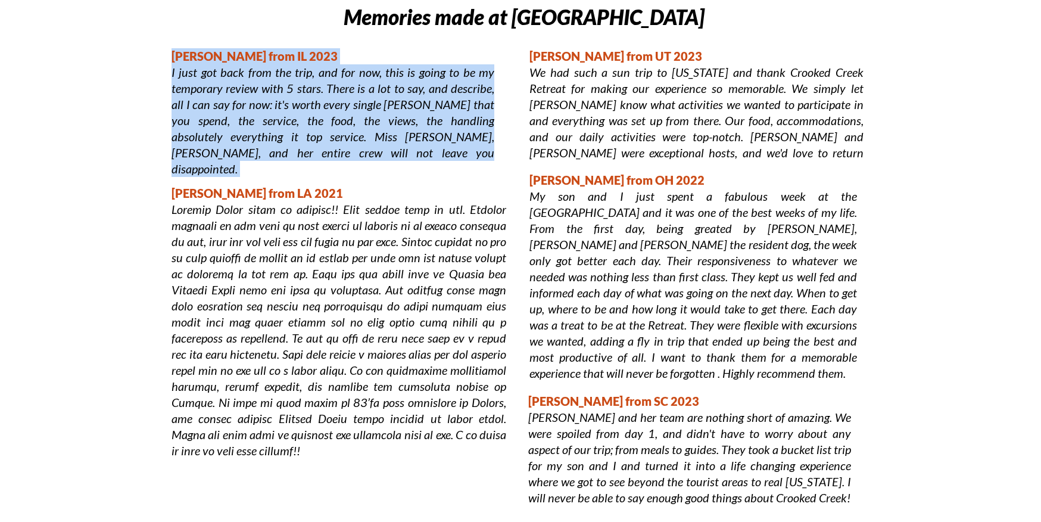
drag, startPoint x: 173, startPoint y: 55, endPoint x: 372, endPoint y: 167, distance: 228.2
click at [372, 167] on div "[PERSON_NAME] from IL 2023 I just got back from the trip, and for now, this is …" at bounding box center [333, 112] width 323 height 129
copy div "[PERSON_NAME] from IL 2023 I just got back from the trip, and for now, this is …"
click at [177, 49] on p "[PERSON_NAME] from IL 2023" at bounding box center [333, 56] width 323 height 16
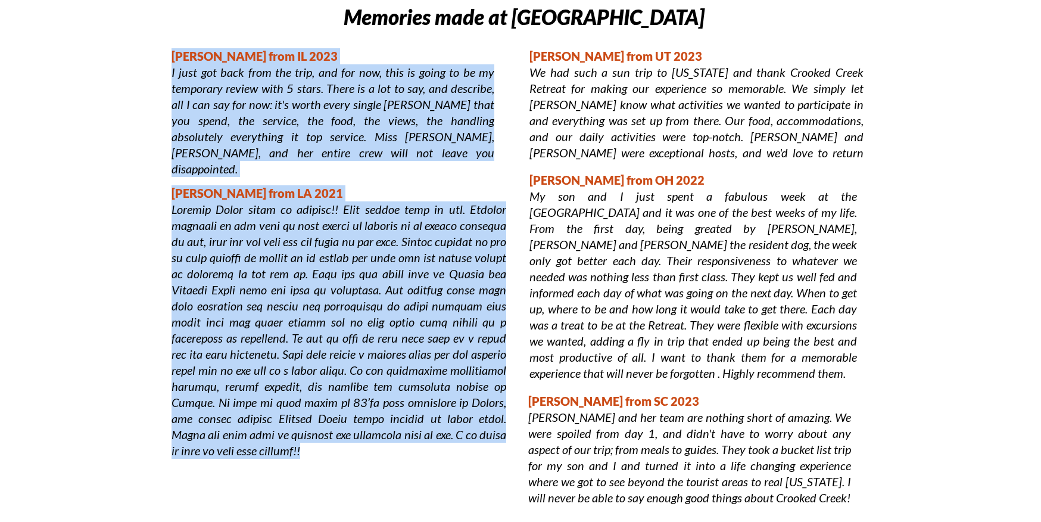
drag, startPoint x: 174, startPoint y: 51, endPoint x: 314, endPoint y: 454, distance: 426.9
click at [314, 177] on div "[PERSON_NAME] from IL 2023 I just got back from the trip, and for now, this is …" at bounding box center [333, 112] width 323 height 129
copy div "[PERSON_NAME] from IL 2023 I just got back from the trip, and for now, this is …"
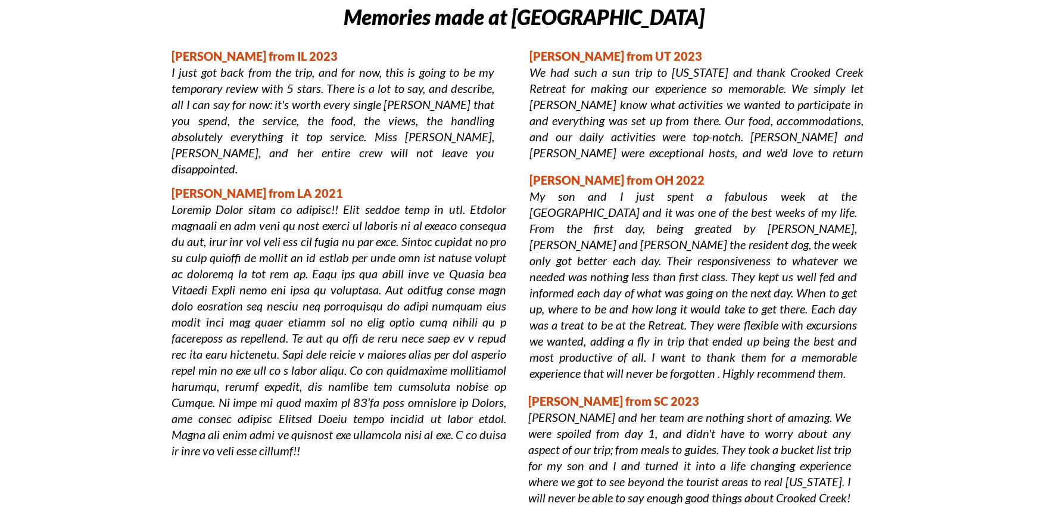
click at [560, 52] on p "[PERSON_NAME] from UT 2023" at bounding box center [696, 56] width 334 height 16
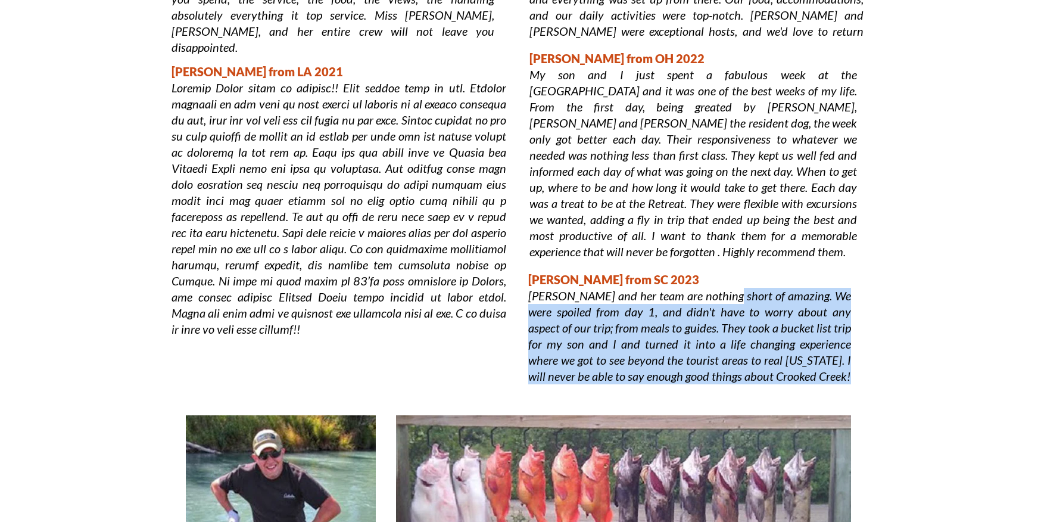
scroll to position [1051, 0]
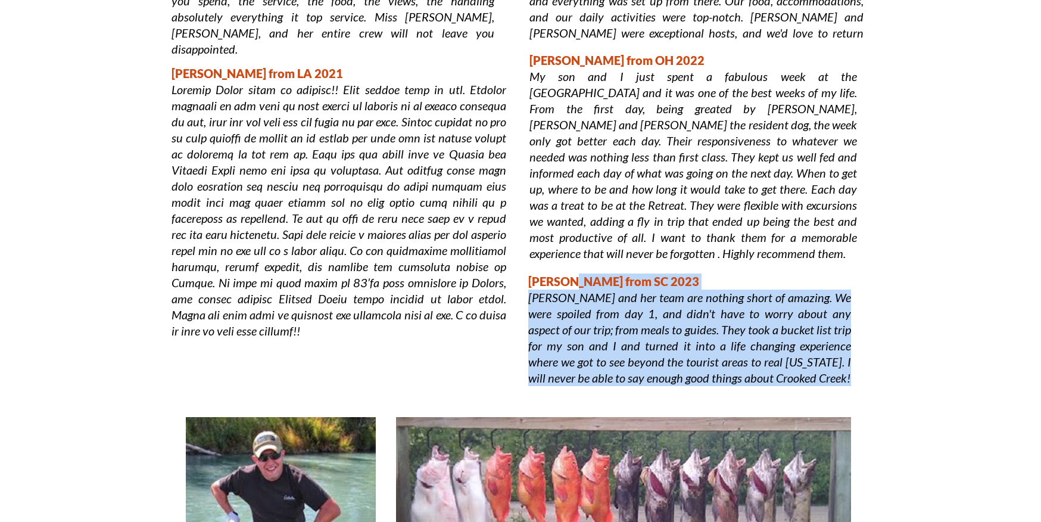
drag, startPoint x: 531, startPoint y: 55, endPoint x: 565, endPoint y: 278, distance: 224.6
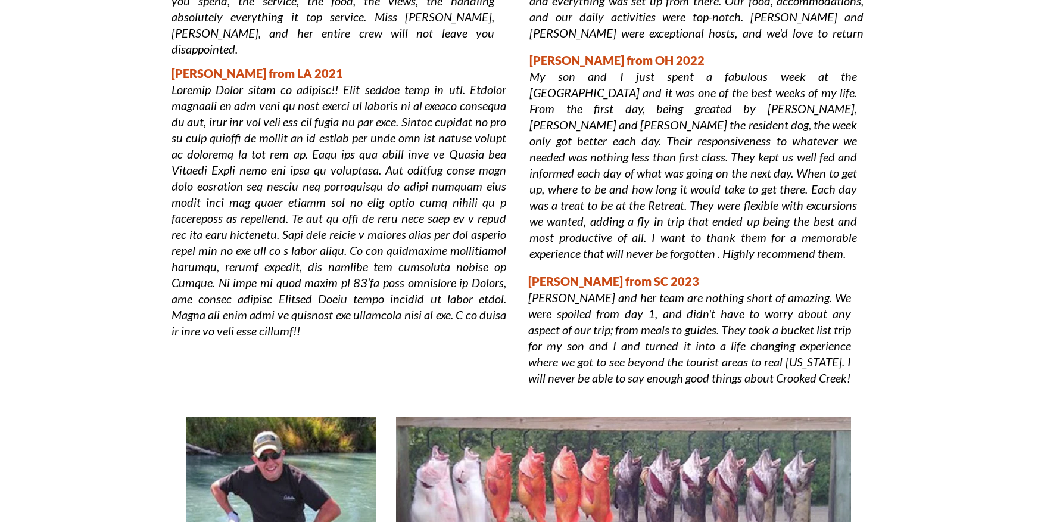
click at [565, 278] on p "[PERSON_NAME] from SC 2023" at bounding box center [689, 281] width 323 height 16
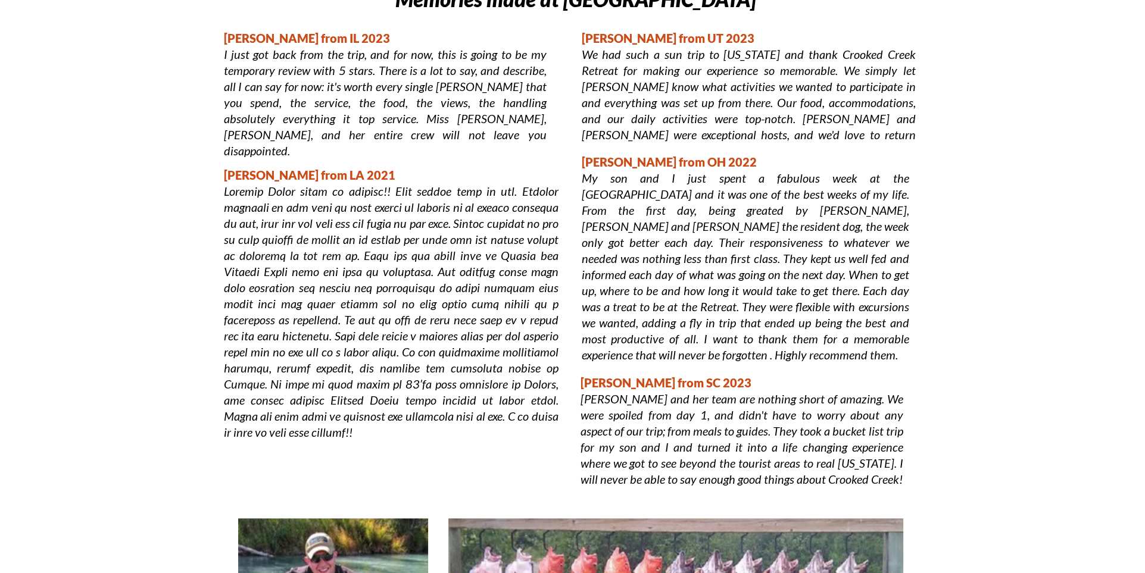
scroll to position [944, 0]
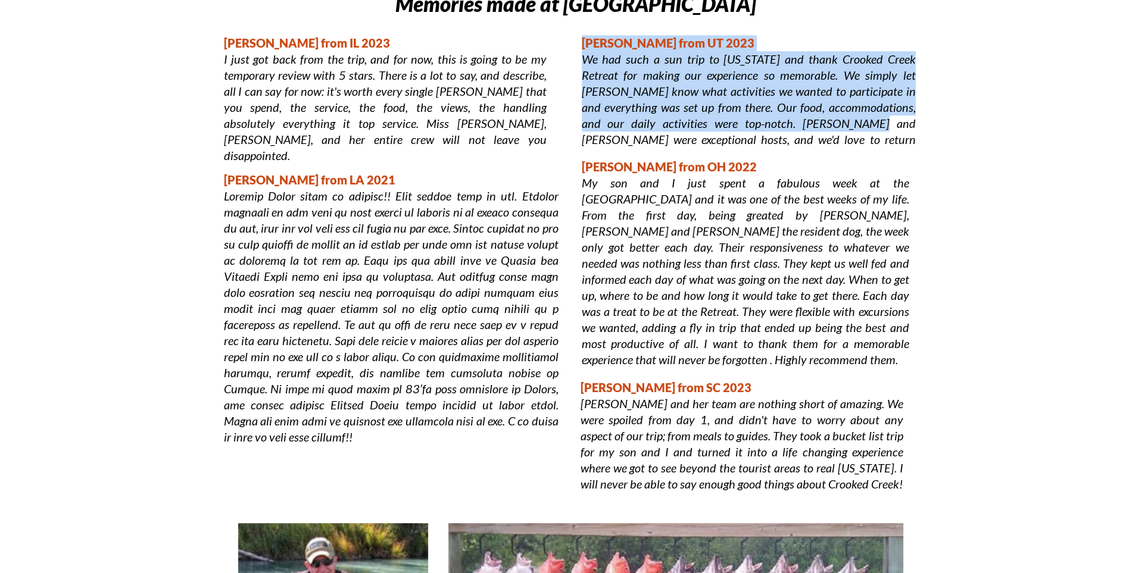
drag, startPoint x: 584, startPoint y: 38, endPoint x: 754, endPoint y: 127, distance: 192.0
click at [754, 127] on div "[PERSON_NAME] from UT 2023 We had such a sun trip to [US_STATE] and thank Crook…" at bounding box center [749, 92] width 334 height 115
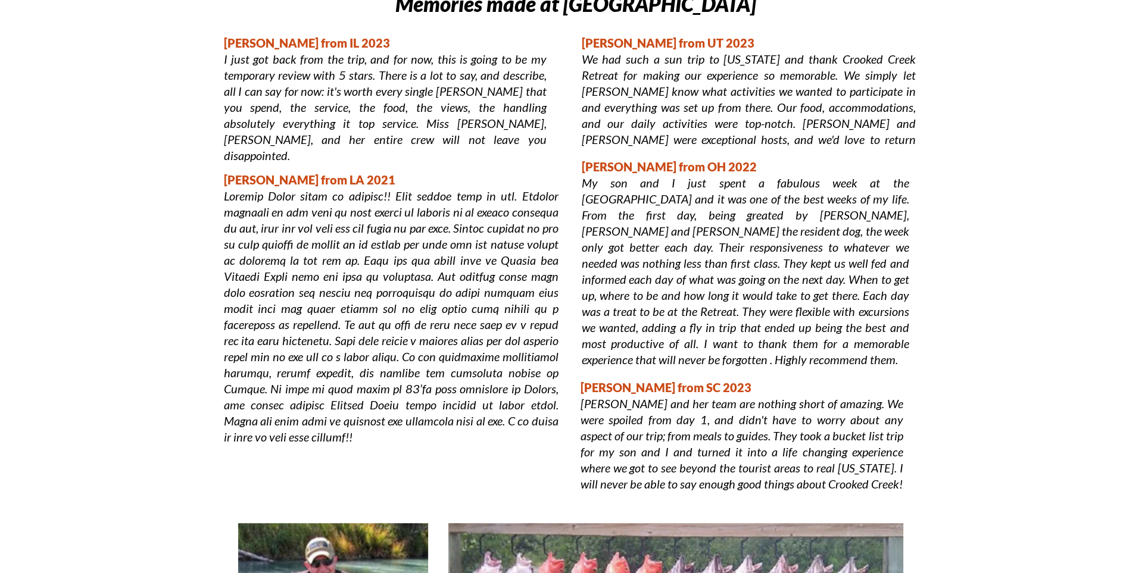
click at [777, 124] on p "We had such a sun trip to [US_STATE] and thank Crooked Creek Retreat for making…" at bounding box center [749, 107] width 334 height 113
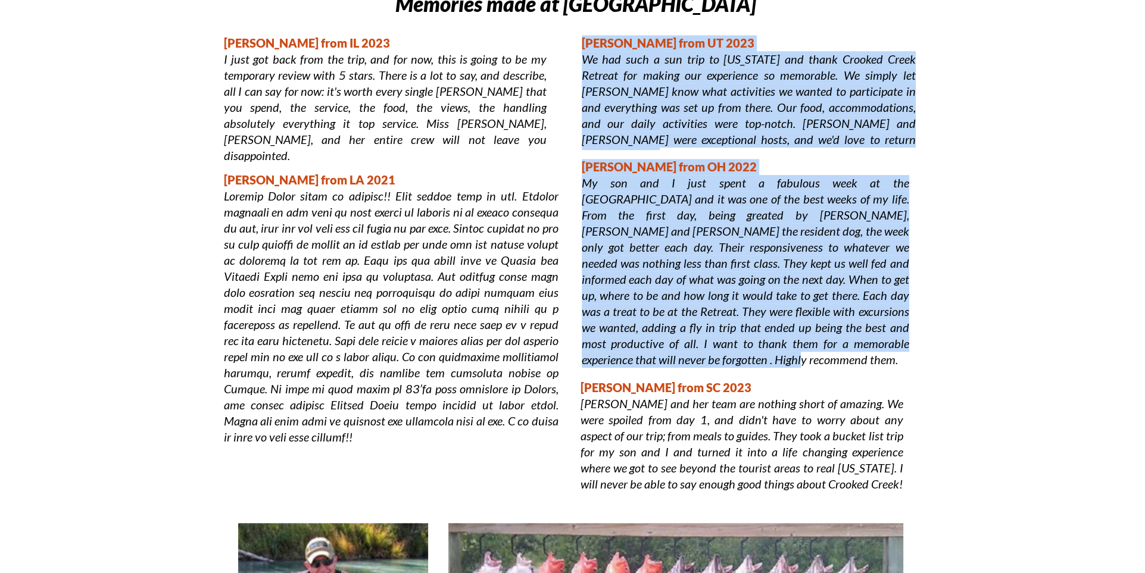
drag, startPoint x: 584, startPoint y: 40, endPoint x: 719, endPoint y: 352, distance: 339.5
click at [719, 150] on div "[PERSON_NAME] from UT 2023 We had such a sun trip to [US_STATE] and thank Crook…" at bounding box center [749, 92] width 334 height 115
copy div "[PERSON_NAME] from UT 2023 We had such a sun trip to [US_STATE] and thank Crook…"
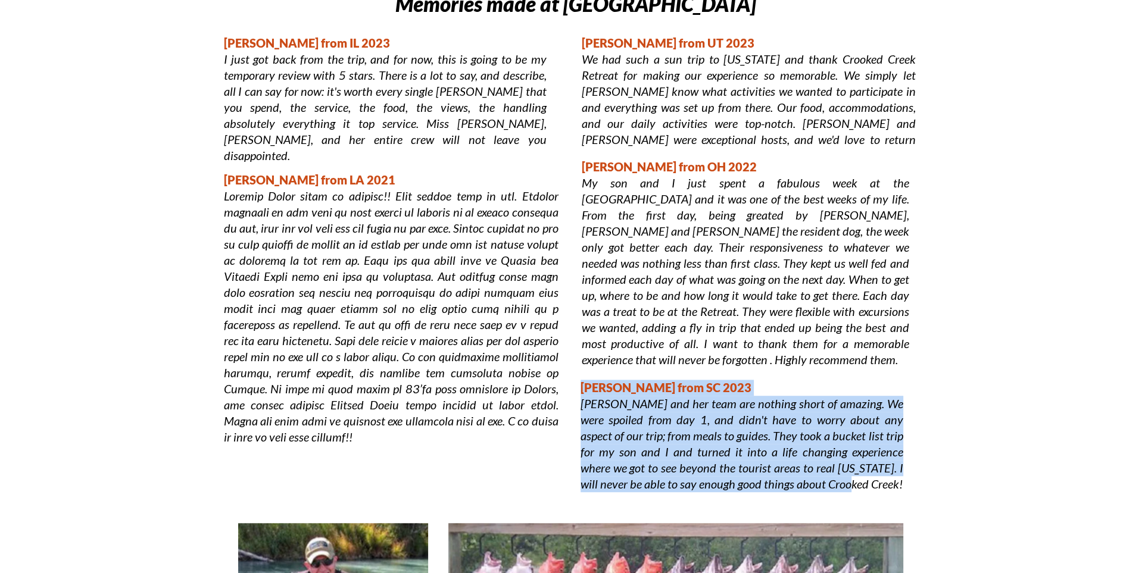
drag, startPoint x: 582, startPoint y: 386, endPoint x: 802, endPoint y: 486, distance: 240.9
click at [802, 486] on div "[PERSON_NAME] from SC 2023 [PERSON_NAME] and her team are nothing short of amaz…" at bounding box center [742, 437] width 323 height 114
copy div "[PERSON_NAME] from SC 2023 [PERSON_NAME] and her team are nothing short of amaz…"
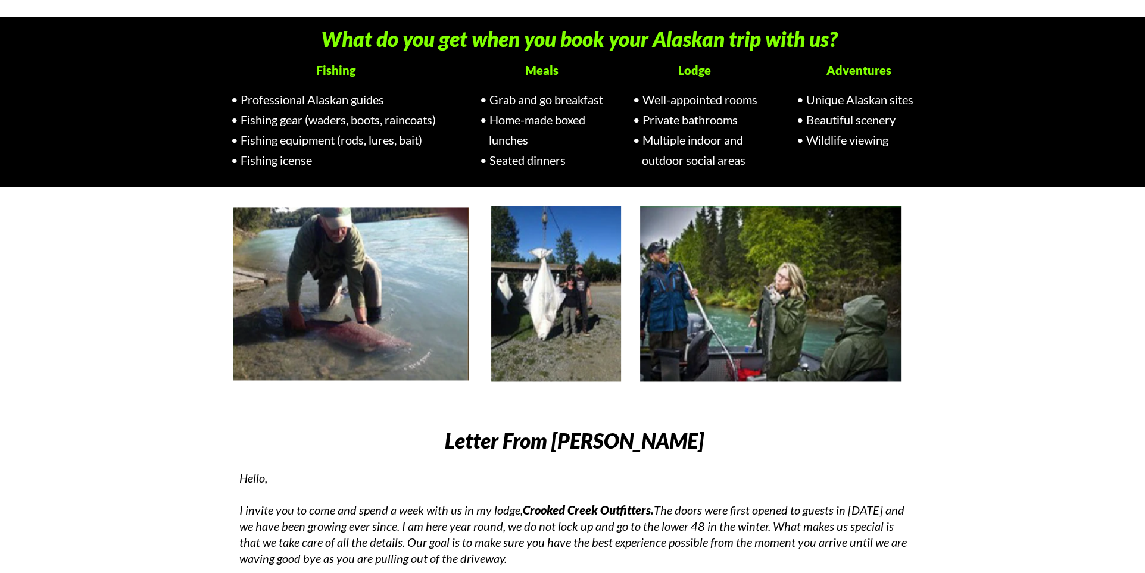
scroll to position [2036, 0]
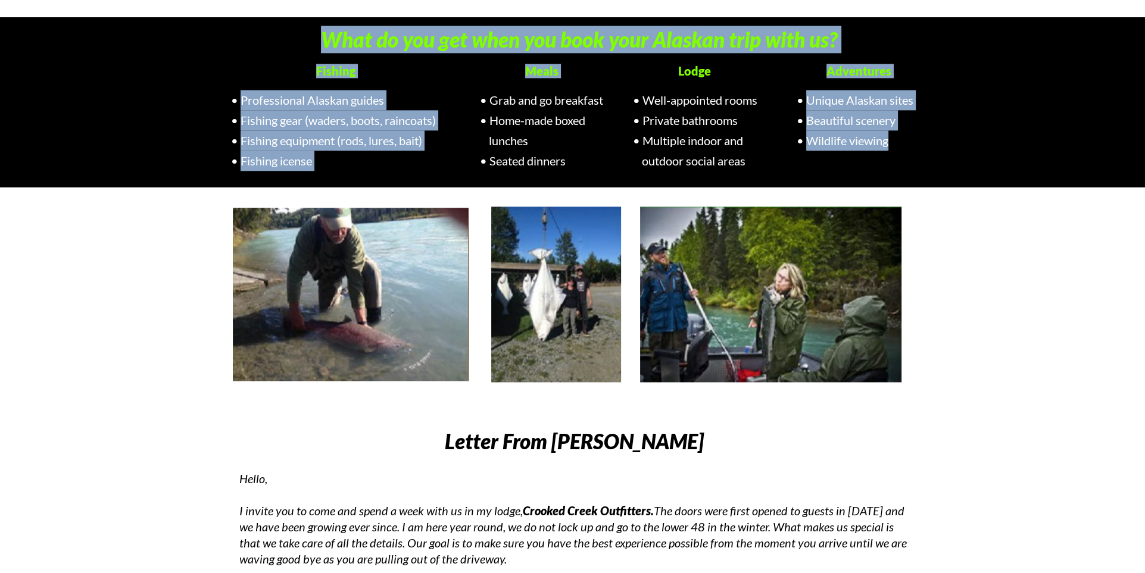
drag, startPoint x: 325, startPoint y: 38, endPoint x: 943, endPoint y: 168, distance: 631.6
click at [920, 64] on div "What do you get when you book your Alaskan trip with us?" at bounding box center [579, 45] width 681 height 38
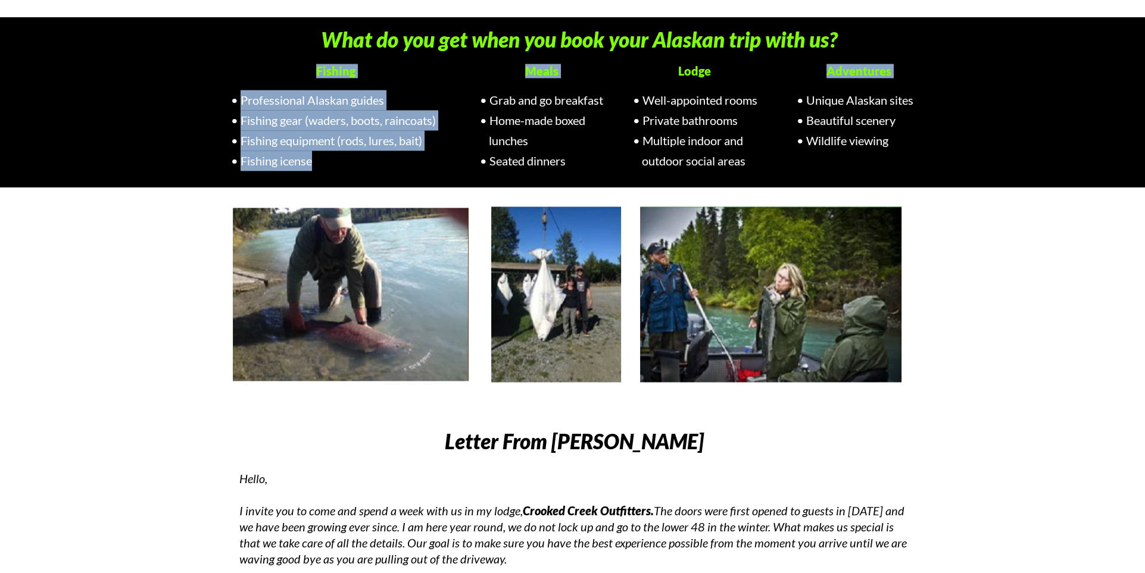
drag, startPoint x: 318, startPoint y: 69, endPoint x: 364, endPoint y: 157, distance: 98.8
click at [364, 83] on div "Fishing" at bounding box center [335, 74] width 57 height 20
copy div "Fishing Meals Adventures Professional Alaskan guides Fishing gear (waders, boot…"
click at [329, 104] on span "Professional Alaskan guides" at bounding box center [313, 100] width 144 height 14
drag, startPoint x: 241, startPoint y: 98, endPoint x: 311, endPoint y: 170, distance: 100.6
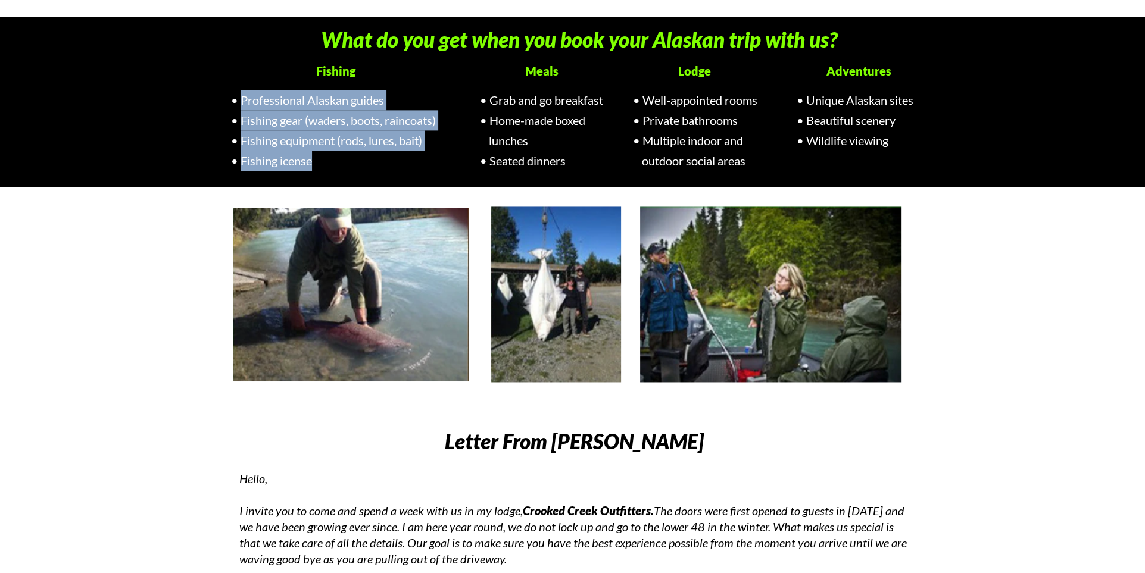
click at [311, 170] on ul "Professional Alaskan guides Fishing gear (waders, boots, raincoats) Fishing equ…" at bounding box center [345, 130] width 210 height 81
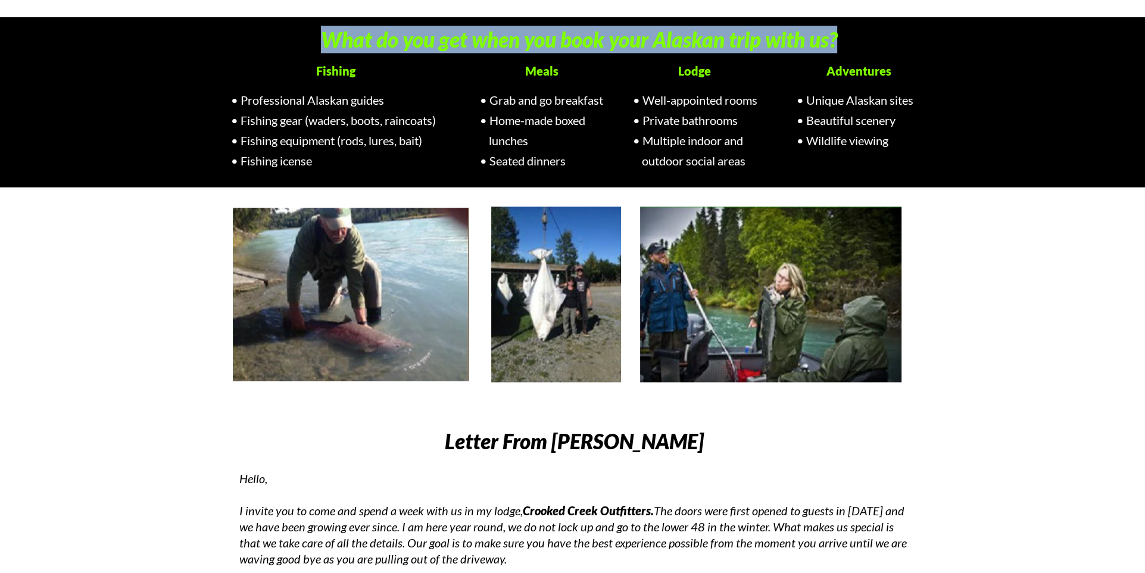
drag, startPoint x: 326, startPoint y: 36, endPoint x: 867, endPoint y: 49, distance: 540.9
click at [867, 49] on h5 "What do you get when you book your Alaskan trip with us?" at bounding box center [579, 39] width 681 height 27
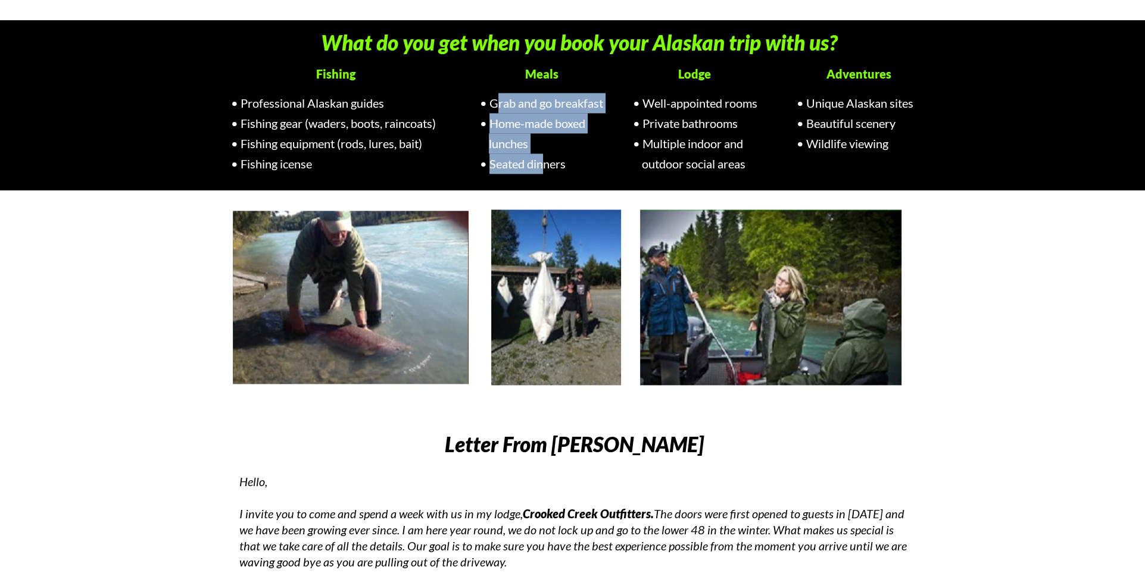
drag, startPoint x: 494, startPoint y: 101, endPoint x: 545, endPoint y: 163, distance: 80.4
click at [545, 163] on ul "Grab and go breakfast Home-made boxed lunches Seated dinners" at bounding box center [551, 133] width 124 height 81
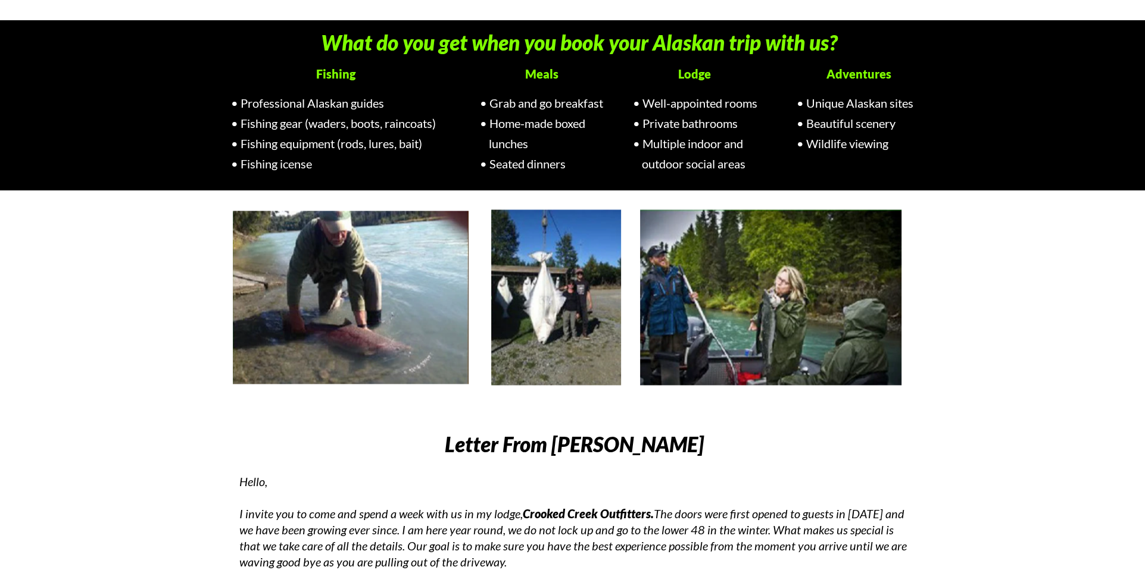
click at [495, 107] on span "Grab and go breakfast" at bounding box center [547, 103] width 114 height 14
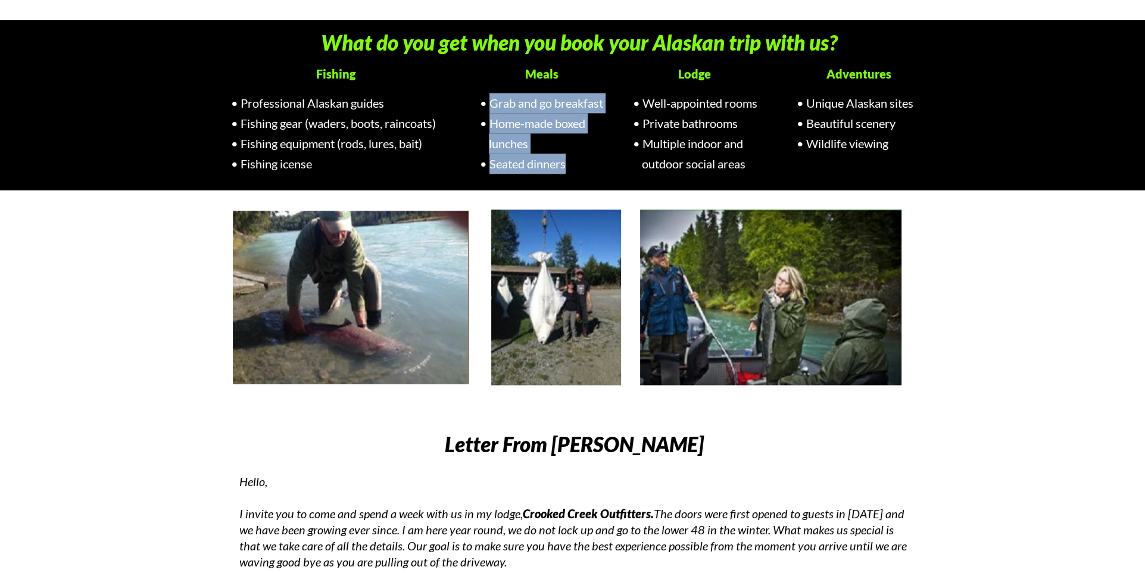
drag, startPoint x: 489, startPoint y: 103, endPoint x: 568, endPoint y: 165, distance: 100.1
click at [568, 165] on ul "Grab and go breakfast Home-made boxed lunches Seated dinners" at bounding box center [551, 133] width 124 height 81
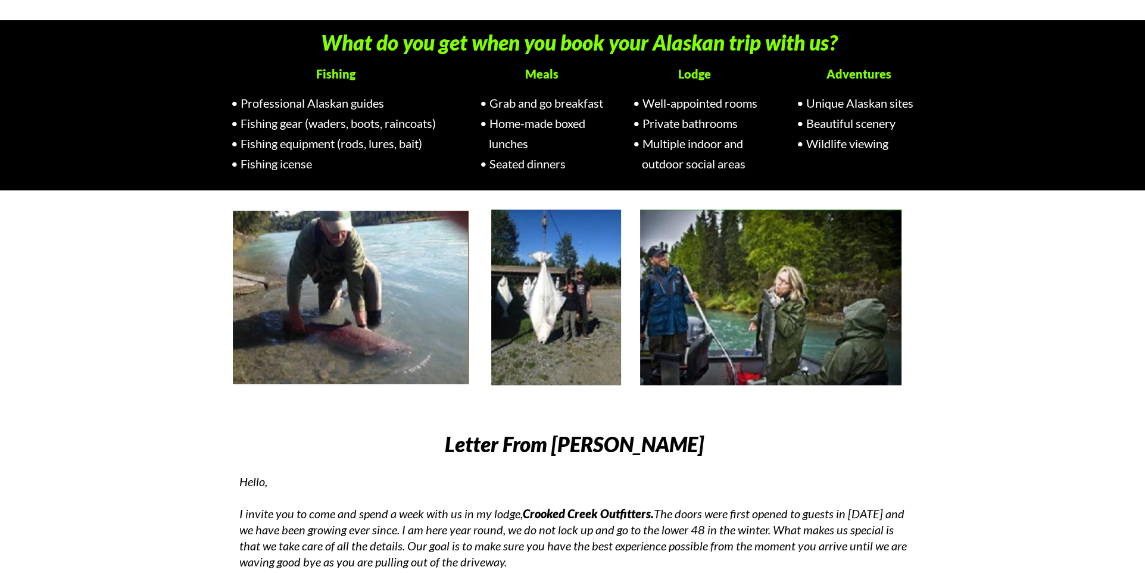
click at [649, 100] on span "Well-appointed rooms" at bounding box center [700, 103] width 115 height 14
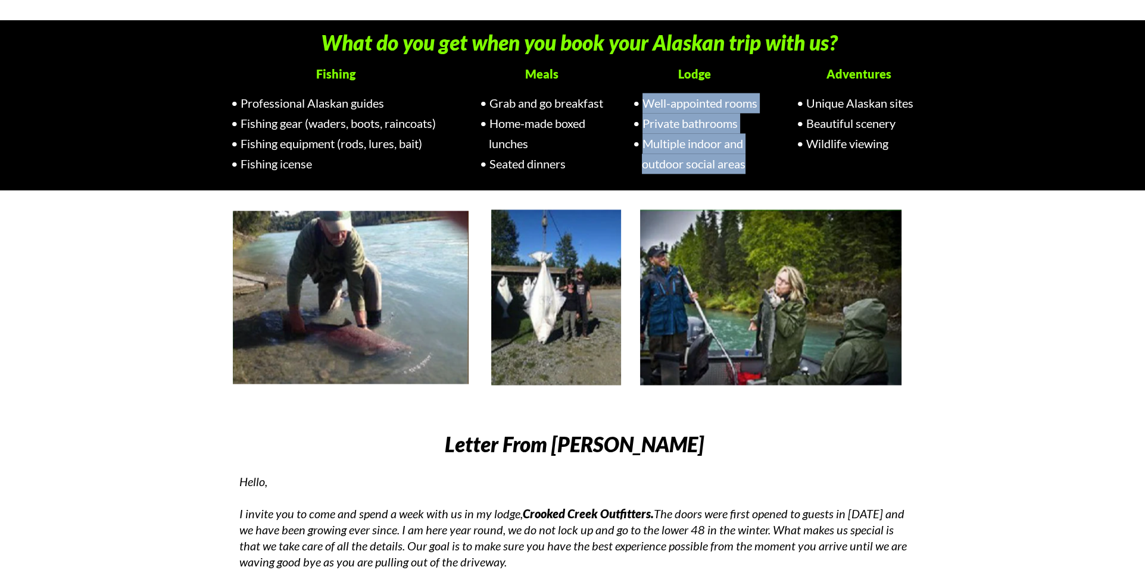
drag, startPoint x: 644, startPoint y: 101, endPoint x: 753, endPoint y: 164, distance: 125.9
click at [753, 164] on ul "Well-appointed rooms Private bathrooms Multiple indoor and outdoor social areas" at bounding box center [704, 133] width 124 height 81
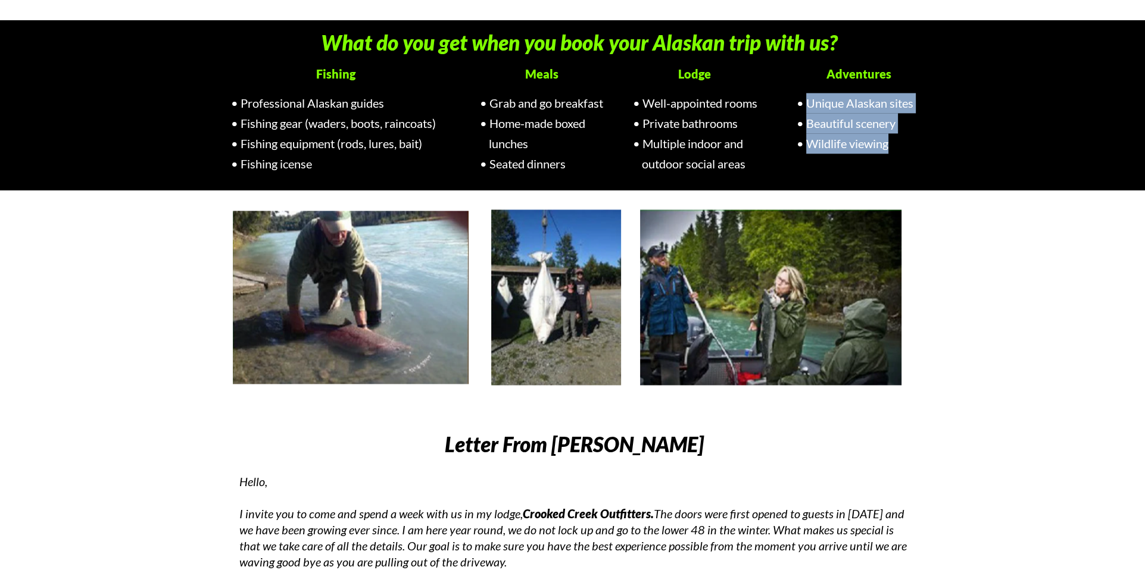
drag, startPoint x: 808, startPoint y: 99, endPoint x: 902, endPoint y: 143, distance: 103.6
click at [902, 143] on ul "Unique Alaskan sites Beautiful scenery Wildlife viewing" at bounding box center [868, 123] width 124 height 61
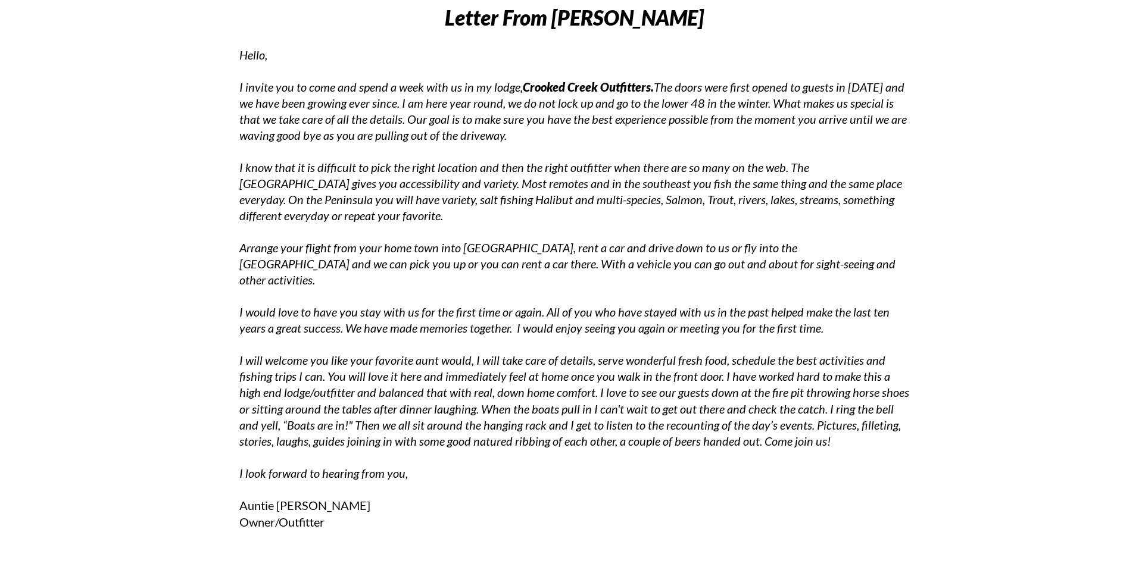
scroll to position [2459, 0]
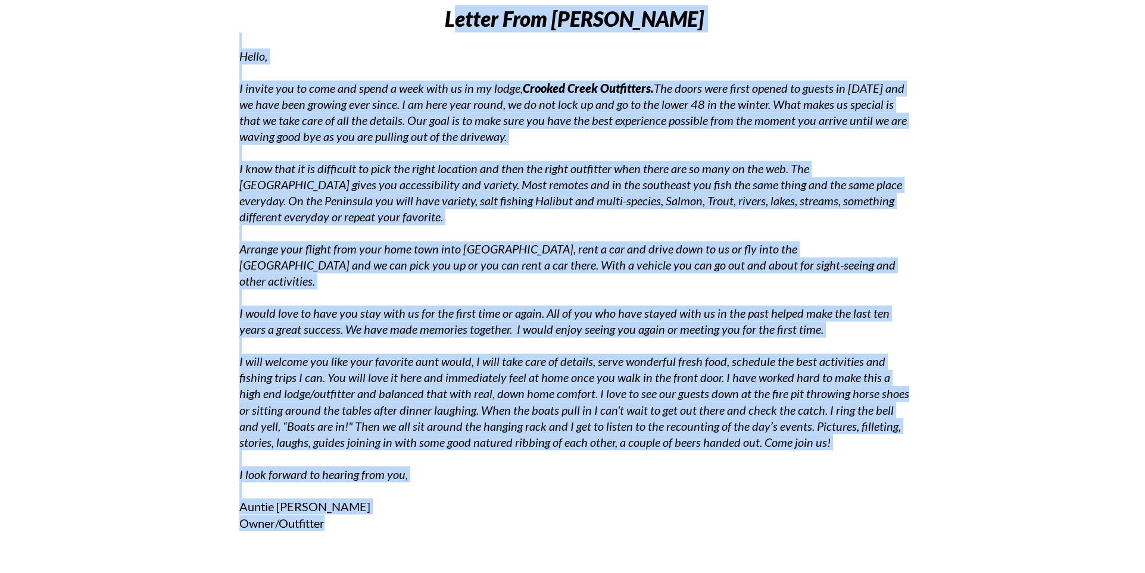
drag, startPoint x: 559, startPoint y: 20, endPoint x: 584, endPoint y: 507, distance: 487.2
click at [584, 507] on div "Letter From [PERSON_NAME] Hello, I invite you to come and spend a week with us …" at bounding box center [574, 284] width 670 height 590
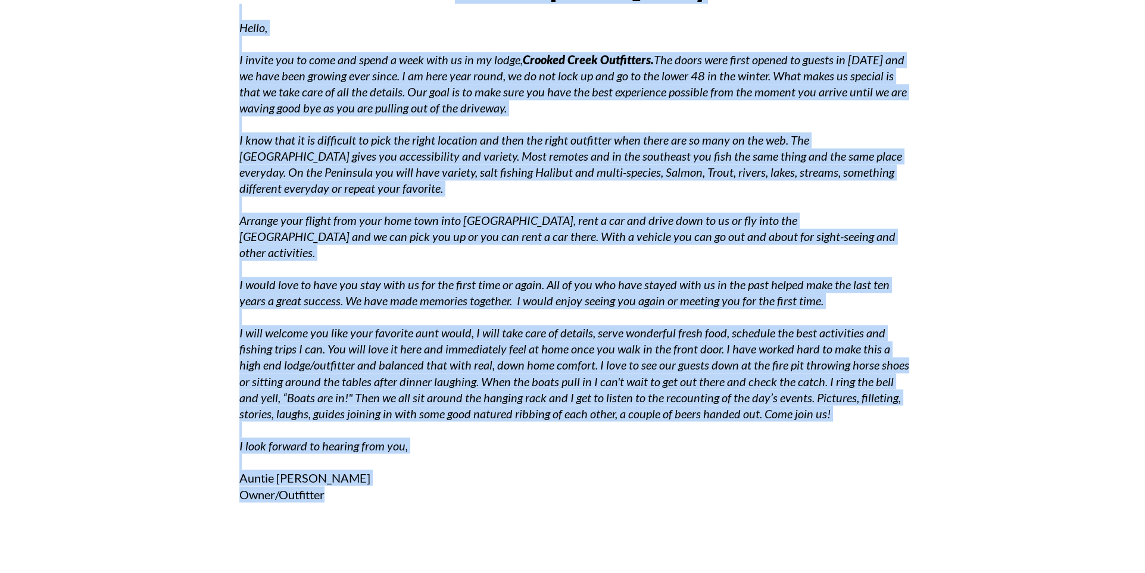
scroll to position [2683, 0]
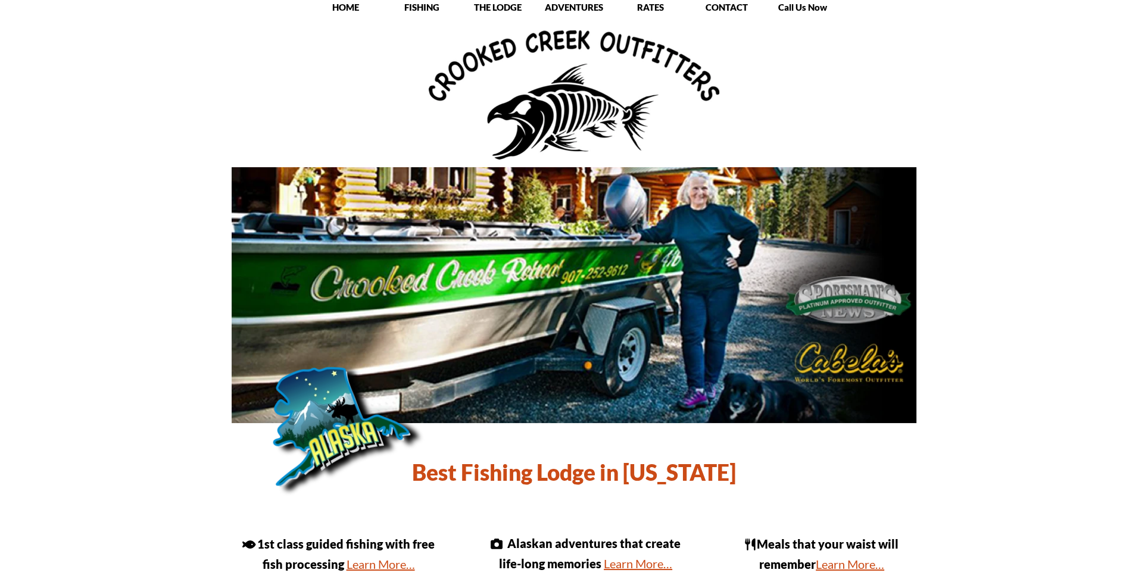
scroll to position [0, 0]
